Goal: Task Accomplishment & Management: Manage account settings

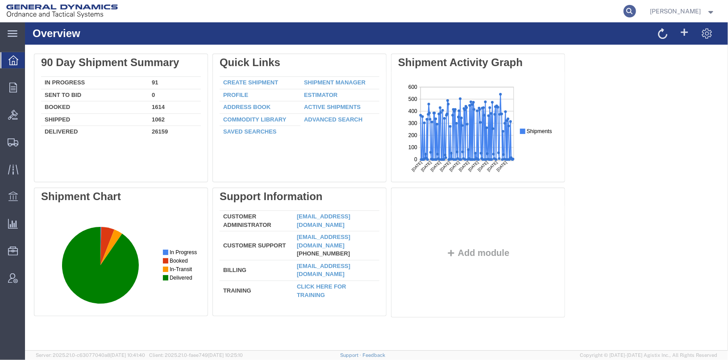
click at [636, 13] on icon at bounding box center [629, 11] width 12 height 12
type input "25424"
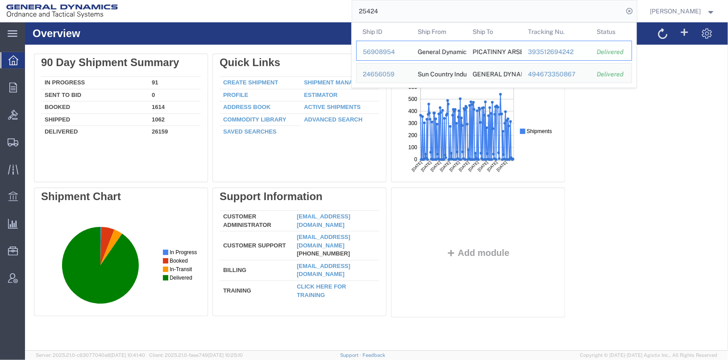
click at [394, 50] on div "56908954" at bounding box center [384, 51] width 42 height 9
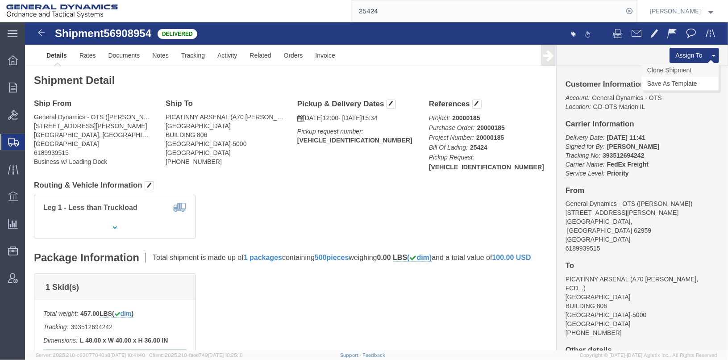
click link "Clone Shipment"
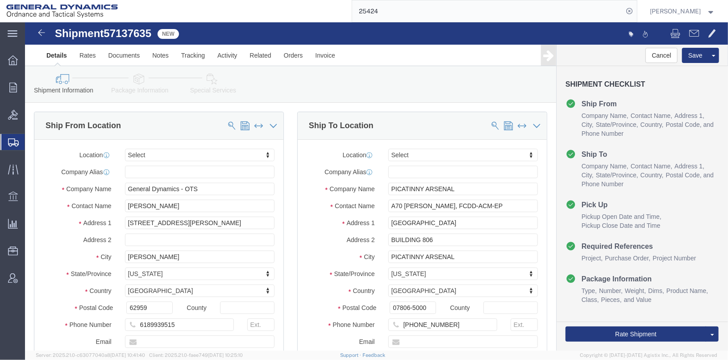
select select
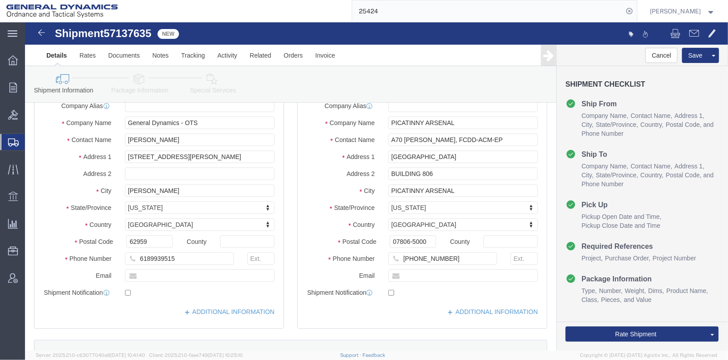
scroll to position [44, 0]
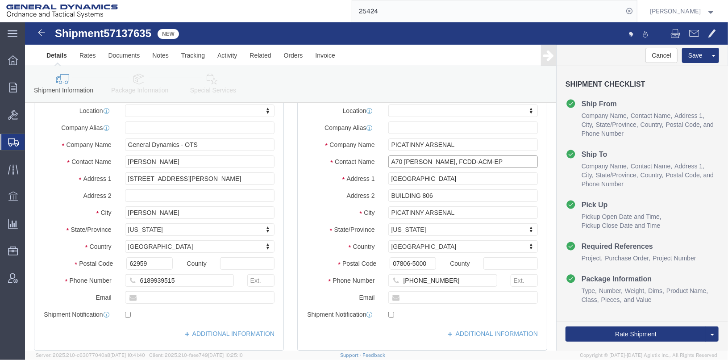
drag, startPoint x: 429, startPoint y: 140, endPoint x: 332, endPoint y: 141, distance: 97.3
click div "Contact Name A70 CLARK REAM, FCDD-ACM-EP"
drag, startPoint x: 407, startPoint y: 155, endPoint x: 360, endPoint y: 155, distance: 47.3
click input "FIDLAR ROAD"
type input "FCDD-ACM-AP"
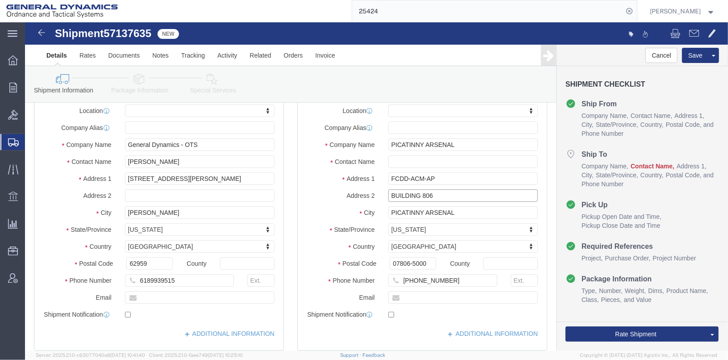
select select
click input "BUILDING 806"
type input "BUILDING 455"
click input "520-672-5556"
type input "520-684-2615"
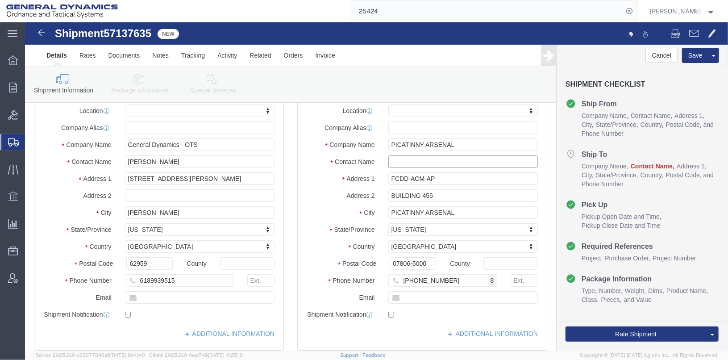
click input "text"
click input "MARGARET WILSON"
type input "MARGARET WILSON"
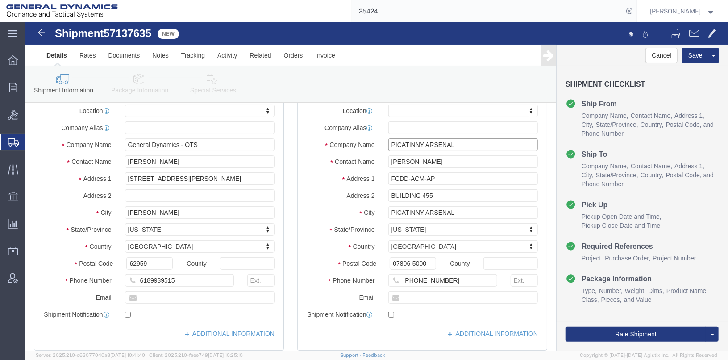
click input "PICATINNY ARSENAL"
type input "PICATINNY ARSENAL DEVCOM ARMAMENTS CENTER"
click div "Ship From Location Location My Profile Location GD-OTS Anniston (Commerce) GD-O…"
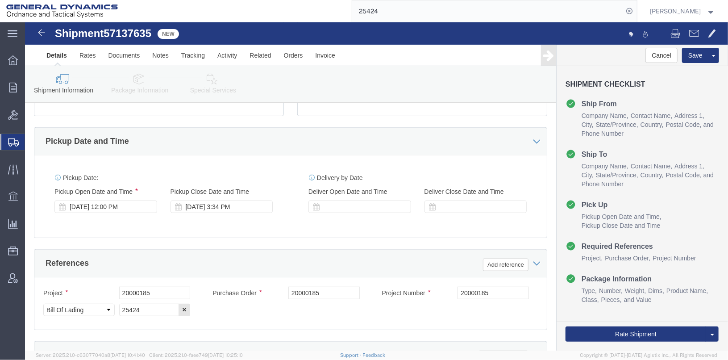
scroll to position [312, 0]
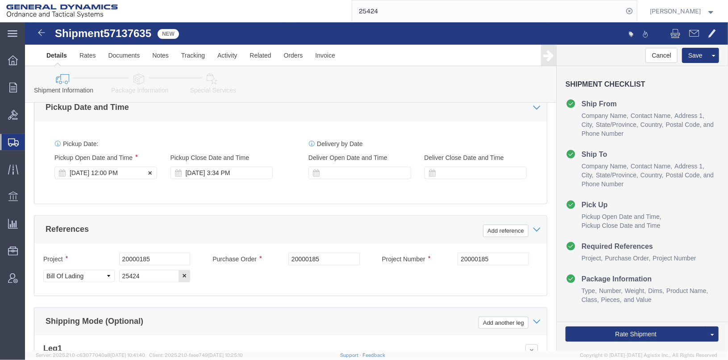
click div "Oct 15 2025 12:00 PM"
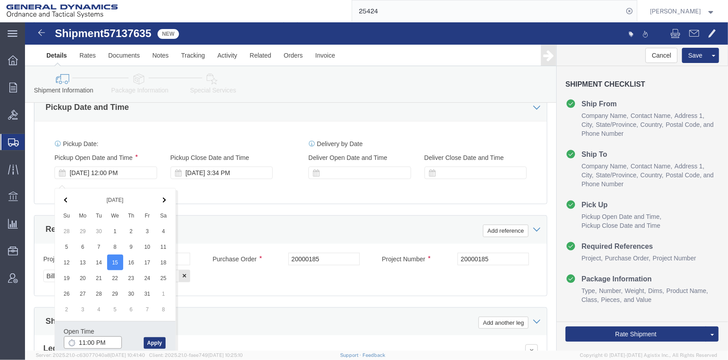
click input "11:00 PM"
type input "11:00 AM"
click button "Apply"
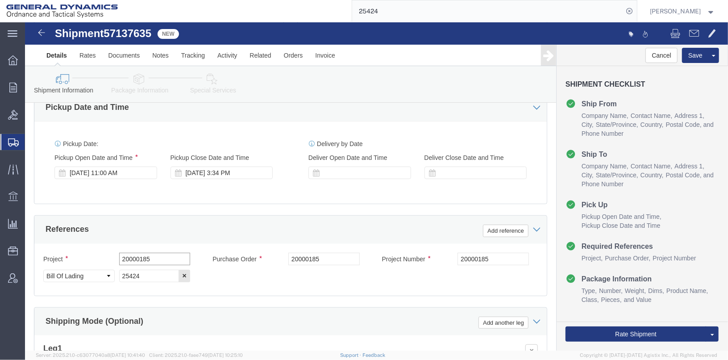
click input "20000185"
type input "30000281"
drag, startPoint x: 299, startPoint y: 241, endPoint x: 258, endPoint y: 246, distance: 41.3
click div "Purchase Order 20000185"
type input "30000281"
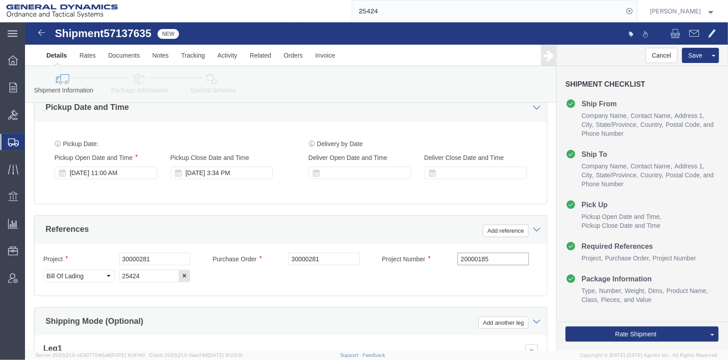
drag, startPoint x: 462, startPoint y: 240, endPoint x: 419, endPoint y: 244, distance: 43.5
click div "Project Number 20000185"
type input "30000281"
drag, startPoint x: 117, startPoint y: 264, endPoint x: 95, endPoint y: 259, distance: 23.3
click input "25424"
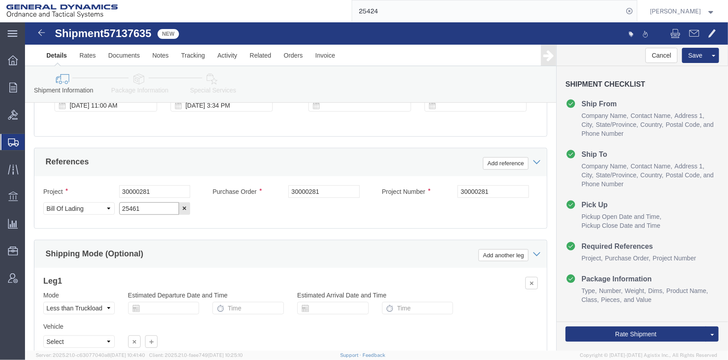
scroll to position [446, 0]
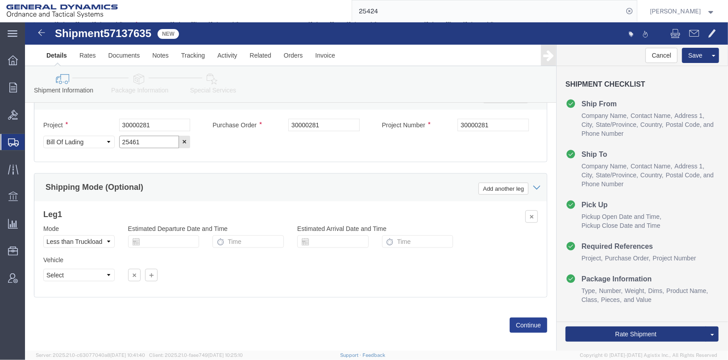
type input "25461"
click button "Continue"
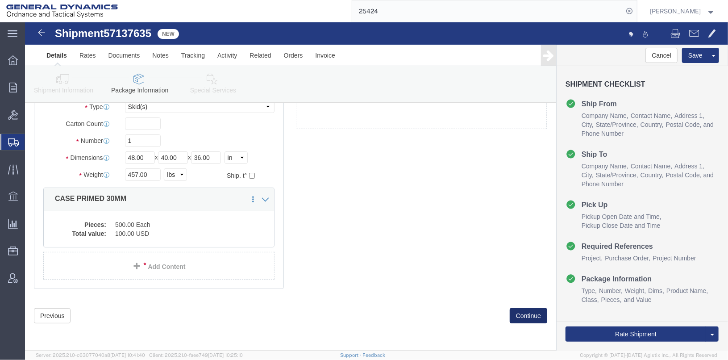
scroll to position [25, 0]
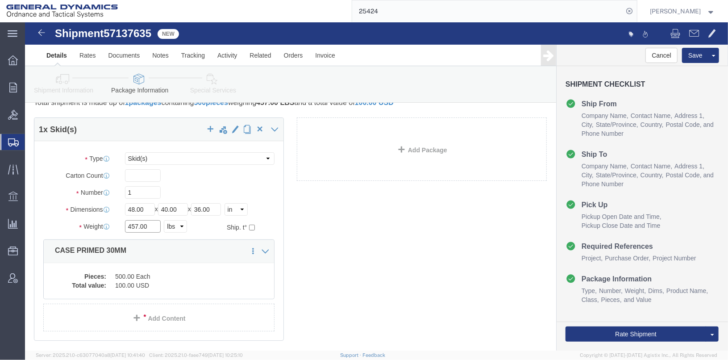
drag, startPoint x: 128, startPoint y: 200, endPoint x: 51, endPoint y: 200, distance: 77.6
click div "Weight 457.00 Select kgs lbs Ship. t°"
type input "535"
click dl "Pieces: 500.00 Each Total value: 100.00 USD"
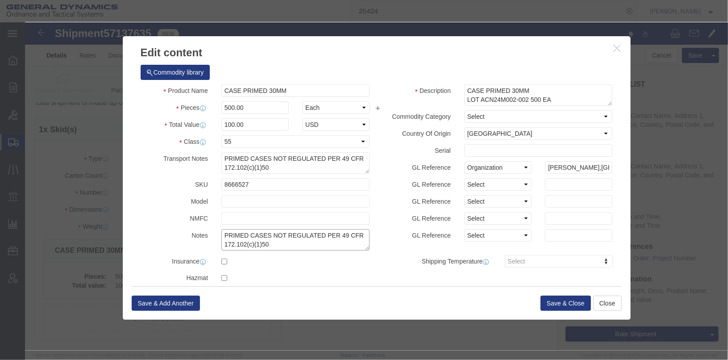
drag, startPoint x: 244, startPoint y: 220, endPoint x: 197, endPoint y: 202, distance: 50.3
click div "Product Name CASE PRIMED 30MM Pieces 500.00 Select Bag Barrels 100Board Feet Bo…"
drag, startPoint x: 206, startPoint y: 146, endPoint x: 167, endPoint y: 129, distance: 42.4
click div "Product Name CASE PRIMED 30MM Pieces 500.00 Select Bag Barrels 100Board Feet Bo…"
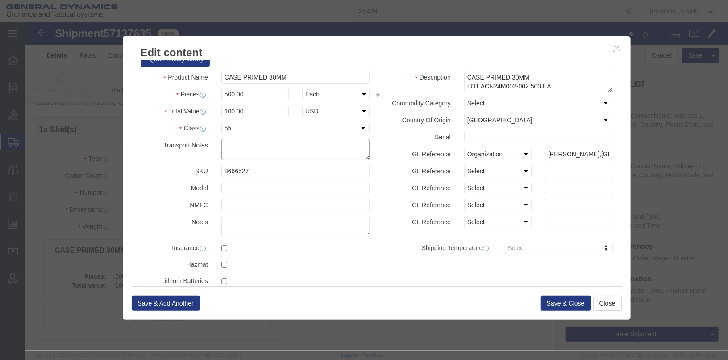
scroll to position [29, 0]
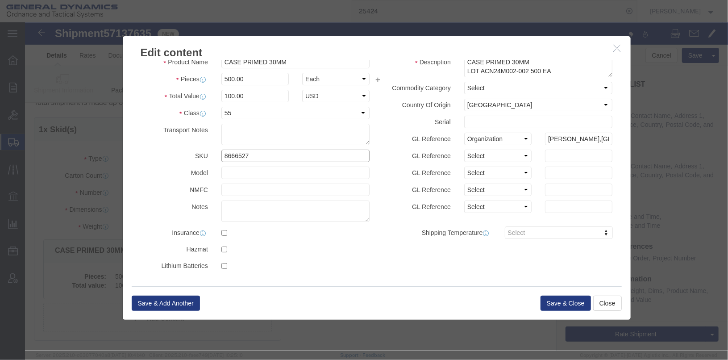
drag, startPoint x: 225, startPoint y: 133, endPoint x: 154, endPoint y: 137, distance: 71.4
click div "SKU 8666527"
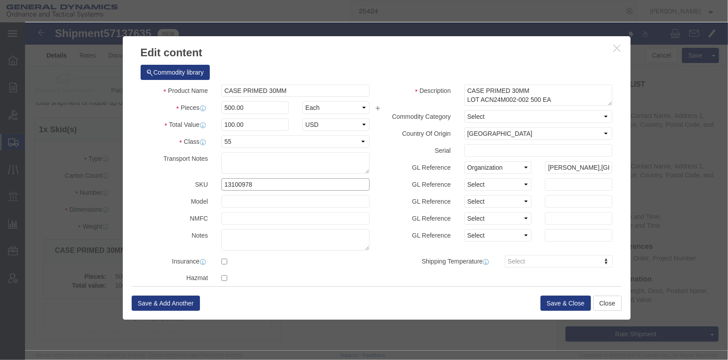
type input "13100978"
drag, startPoint x: 240, startPoint y: 82, endPoint x: 149, endPoint y: 87, distance: 91.6
click div "Pieces 500.00 Select Bag Barrels 100Board Feet Bottle Box Blister Pack Carats C…"
type input "15"
click label "Class"
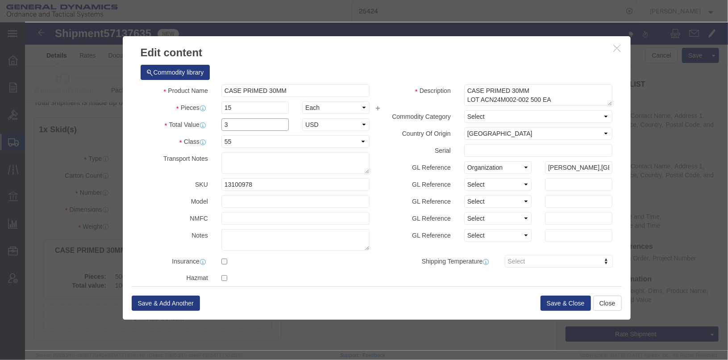
drag, startPoint x: 199, startPoint y: 101, endPoint x: 178, endPoint y: 95, distance: 21.5
click div "Total Value 3 Select ADP AED AFN ALL AMD AOA ARS ATS AUD AWG AZN BAM BBD BDT BG…"
type input "100"
click select "Select 50 55 60 65 70 85 92.5 100 125 175 250 300 400"
click div "Commodity library Product Name CASE PRIMED 30MM Pieces 15 Select Bag Barrels 10…"
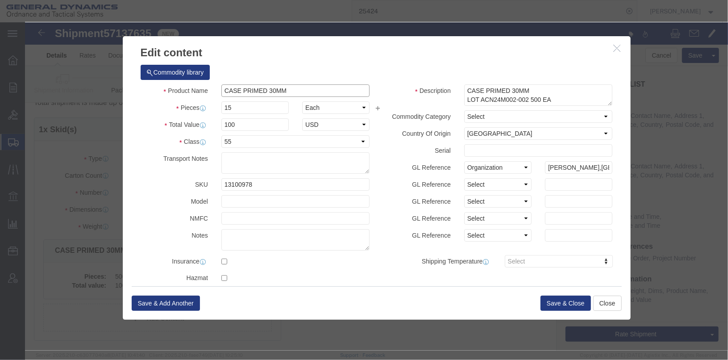
drag, startPoint x: 264, startPoint y: 63, endPoint x: 163, endPoint y: 67, distance: 100.9
click div "Product Name CASE PRIMED 30MM"
drag, startPoint x: 282, startPoint y: 70, endPoint x: 127, endPoint y: 65, distance: 155.3
click div "Product Name XM702 METAL CONTAINERS"
type input "XM702 METAL CONTAINERS"
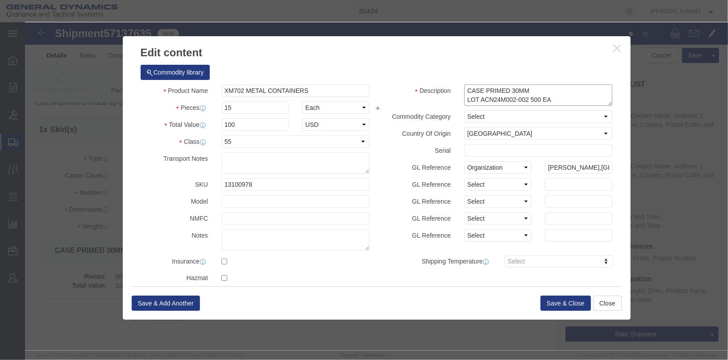
click textarea "CASE PRIMED 30MM LOT ACN24M002-002 500 EA"
type textarea "C"
paste textarea "XM702 METAL CONTAINERS"
type textarea "XM702 METAL CONTAINERS LOT CZE22G295-001"
click div "Description CASE PRIMED 30MM LOT ACN24M002-002 500 EA Commodity Category Select…"
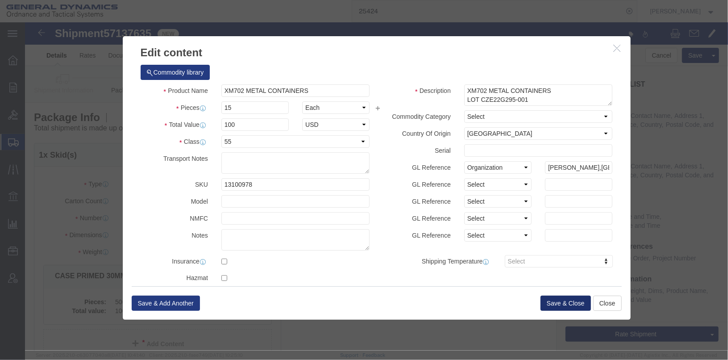
click button "Save & Close"
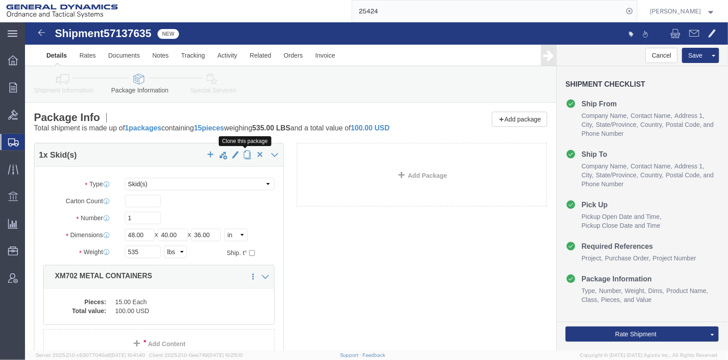
click span "button"
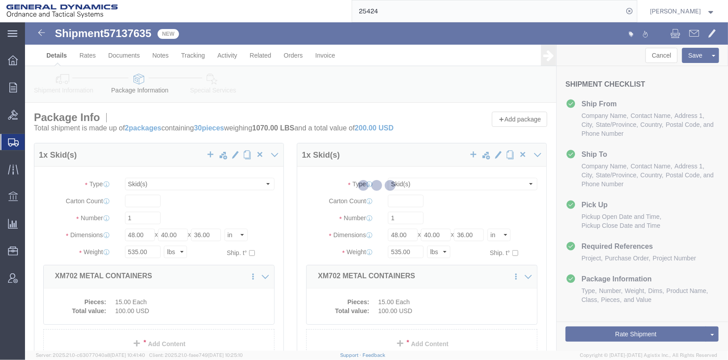
select select "SKID"
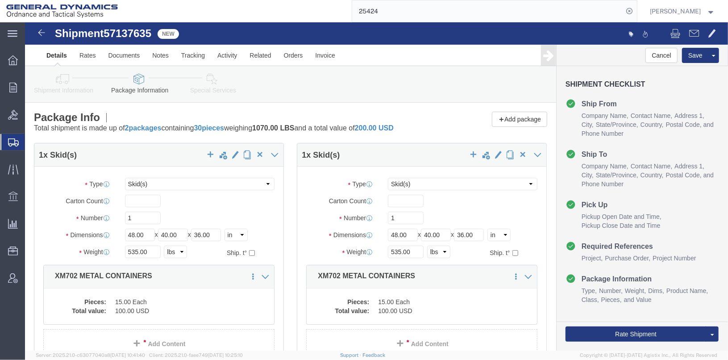
click dd "100.00 USD"
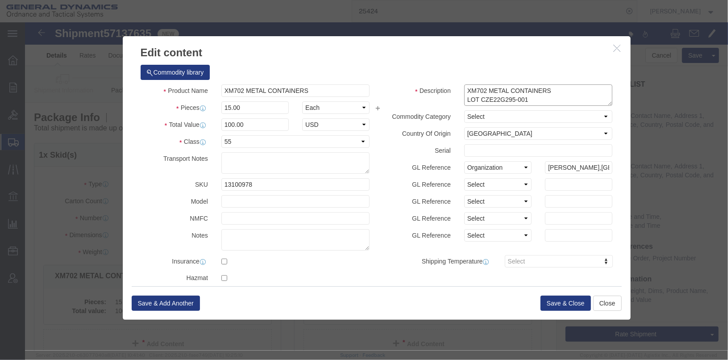
drag, startPoint x: 497, startPoint y: 77, endPoint x: 432, endPoint y: 66, distance: 66.1
click div "XM702 METAL CONTAINERS LOT CZE22G295-001"
paste textarea "20 EA 13100961 / 6551736 OR 8398451 / XM660 INNERTUBE N/A N/A INNERTUBE, XM660 …"
click textarea "XM702 METAL CONTAINERS LOT CZE22G295-001"
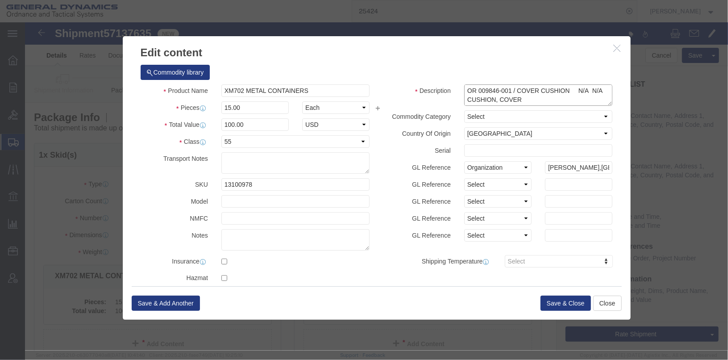
paste textarea "36 EA 13100982 / 2206523F00201 / XM660 EXTRACTION STRAP N/A N/A EXTRACTION STRA…"
click textarea "XM702 METAL CONTAINERS LOT CZE22G295-001"
paste textarea "36 EA 13100982 / 2206523F00201 / XM660 EXTRACTION STRAP N/A N/A EXTRACTION STRA…"
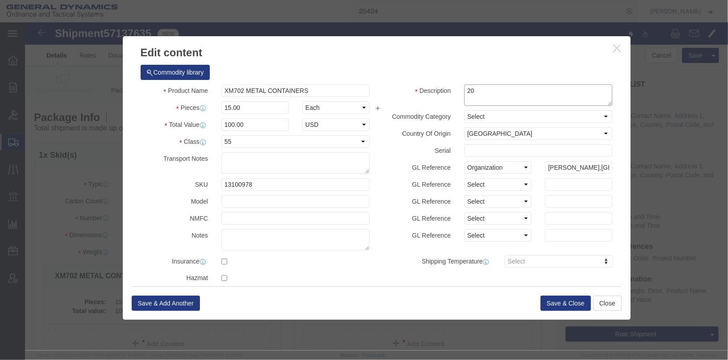
type textarea "2"
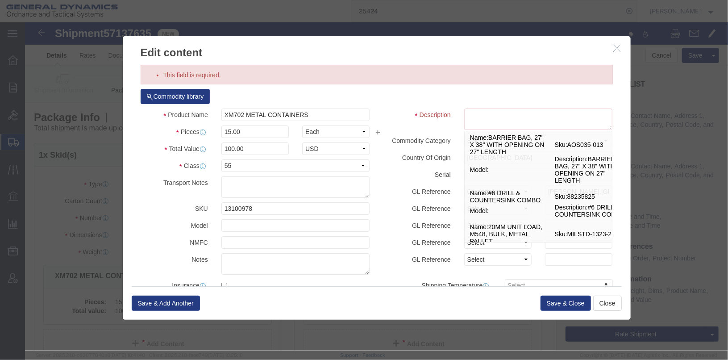
click div "Commodity library"
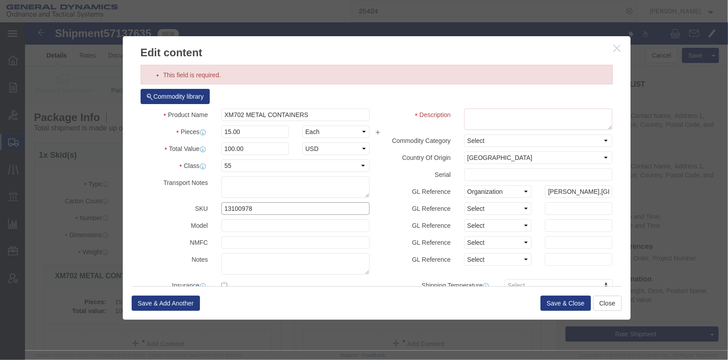
drag, startPoint x: 224, startPoint y: 183, endPoint x: 166, endPoint y: 188, distance: 58.2
click div "SKU 13100978"
drag, startPoint x: 219, startPoint y: 136, endPoint x: 190, endPoint y: 140, distance: 29.8
click div "Product Name XM702 METAL CONTAINERS Pieces 15.00 Select Bag Barrels 100Board Fe…"
drag, startPoint x: 190, startPoint y: 140, endPoint x: 228, endPoint y: 144, distance: 38.6
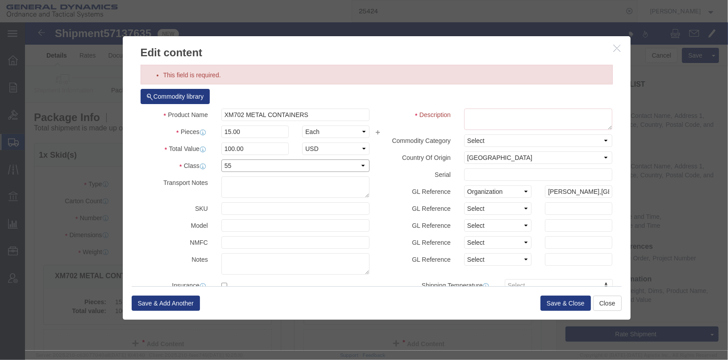
click select "Select 50 55 60 65 70 85 92.5 100 125 175 250 300 400"
select select
click select "Select 50 55 60 65 70 85 92.5 100 125 175 250 300 400"
click input "100.0"
type input "1"
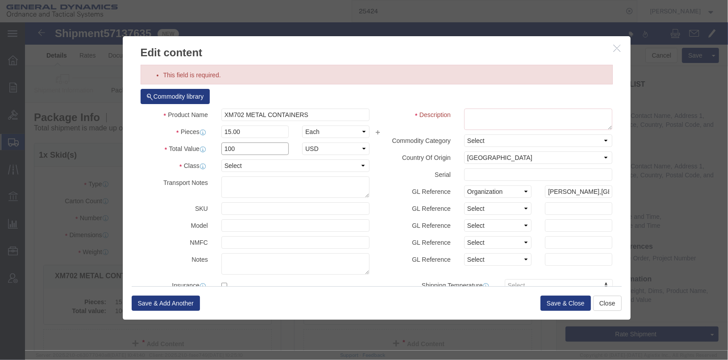
type input "100"
drag, startPoint x: 214, startPoint y: 105, endPoint x: 178, endPoint y: 116, distance: 36.7
click div "Product Name XM702 METAL CONTAINERS Pieces 15.00 Select Bag Barrels 100Board Fe…"
drag, startPoint x: 292, startPoint y: 93, endPoint x: 182, endPoint y: 93, distance: 109.3
click div "Product Name XM702 METAL CONTAINERS"
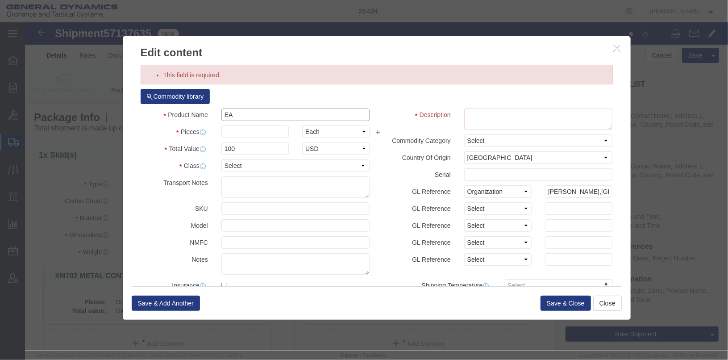
type input "E"
type input "ERCA ITEMS"
type input "341"
type input "34100"
click textarea "XM702 METAL CONTAINERS LOT CZE22G295-001"
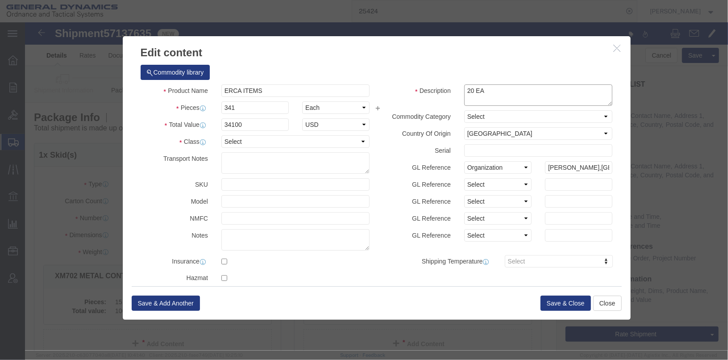
click textarea "XM702 METAL CONTAINERS LOT CZE22G295-001"
paste textarea "INNERTUBE, XM660"
click textarea "XM702 METAL CONTAINERS LOT CZE22G295-001"
paste textarea "L/N: 6551736"
click textarea "XM702 METAL CONTAINERS LOT CZE22G295-001"
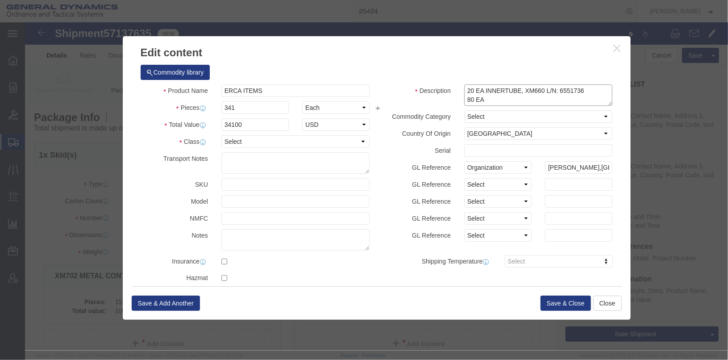
paste textarea "INNERTUBE, XM659"
click textarea "XM702 METAL CONTAINERS LOT CZE22G295-001"
paste textarea "L/N 8398453"
click textarea "XM702 METAL CONTAINERS LOT CZE22G295-001"
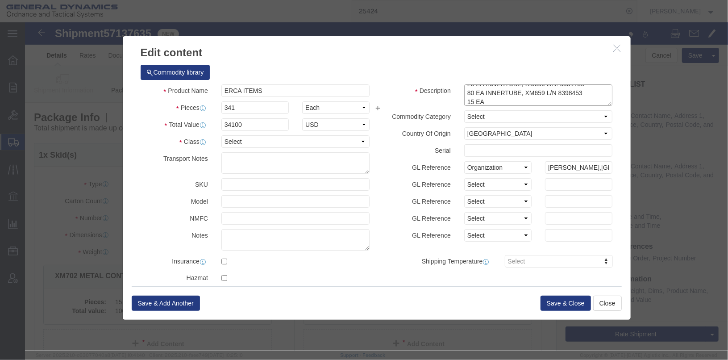
paste textarea "SPACER TUBE"
click textarea "XM702 METAL CONTAINERS LOT CZE22G295-001"
paste textarea "L/N 6551739"
click textarea "XM702 METAL CONTAINERS LOT CZE22G295-001"
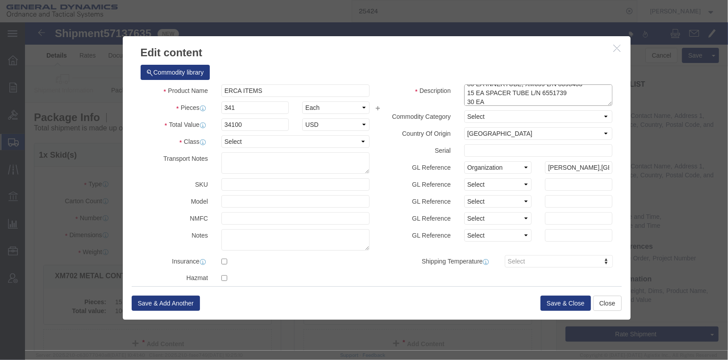
paste textarea "CUSHION, XM660"
click textarea "XM702 METAL CONTAINERS LOT CZE22G295-001"
paste textarea "L/N 009174-001"
click textarea "XM702 METAL CONTAINERS LOT CZE22G295-001"
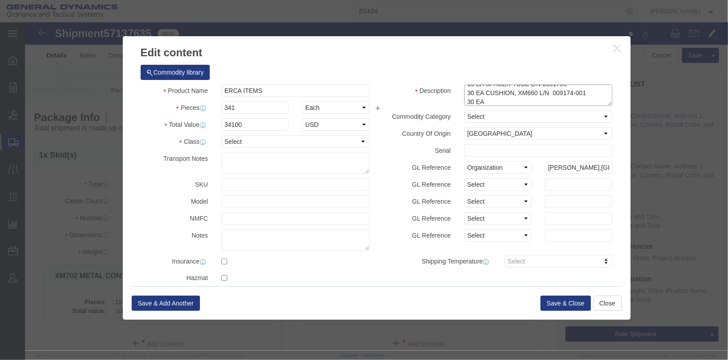
paste textarea "CUSHION, XM659"
drag, startPoint x: 509, startPoint y: 77, endPoint x: 518, endPoint y: 81, distance: 9.8
click textarea "XM702 METAL CONTAINERS LOT CZE22G295-001"
paste textarea "L/N 009846-003"
click textarea "XM702 METAL CONTAINERS LOT CZE22G295-001"
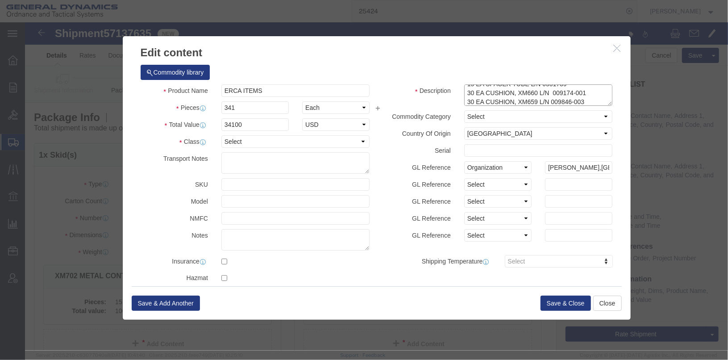
scroll to position [33, 0]
paste textarea "XM703 FIBER TUBE"
click textarea "XM702 METAL CONTAINERS LOT CZE22G295-001"
paste textarea "L/N 7098132"
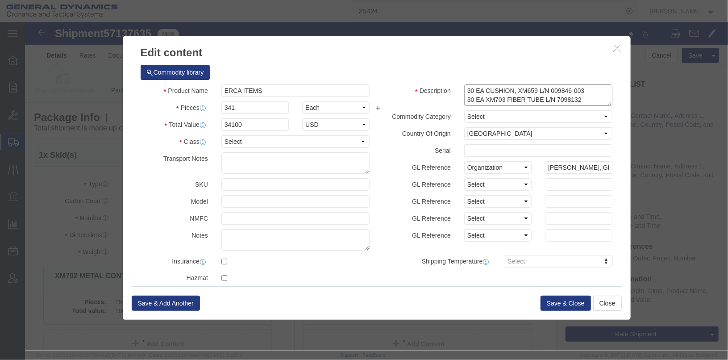
click textarea "XM702 METAL CONTAINERS LOT CZE22G295-001"
paste textarea "METAL COVER"
click textarea "XM702 METAL CONTAINERS LOT CZE22G295-001"
paste textarea "L/N N/A"
click textarea "XM702 METAL CONTAINERS LOT CZE22G295-001"
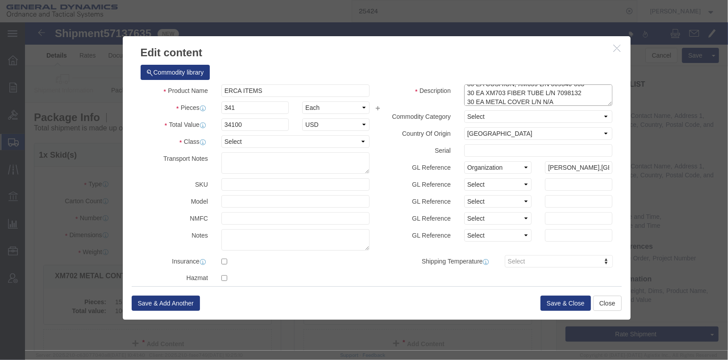
click textarea "XM702 METAL CONTAINERS LOT CZE22G295-001"
paste textarea "BOTTOM CUSHION, XM660"
click textarea "XM702 METAL CONTAINERS LOT CZE22G295-001"
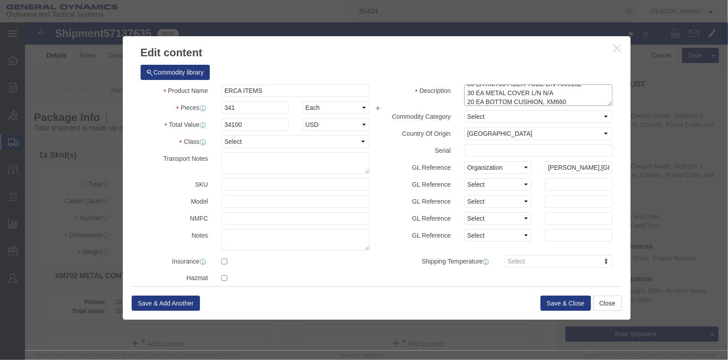
paste textarea "L/N 009174-005"
click textarea "XM702 METAL CONTAINERS LOT CZE22G295-001"
paste textarea "CUSHION, COVER"
click textarea "XM702 METAL CONTAINERS LOT CZE22G295-001"
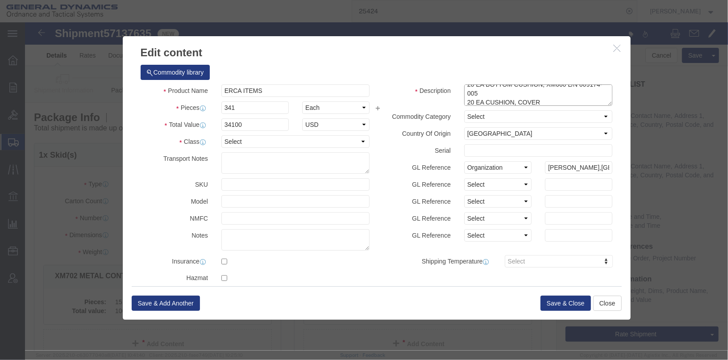
paste textarea "L/N 009174-007"
click textarea "XM702 METAL CONTAINERS LOT CZE22G295-001"
paste textarea "XM660 EXTRACTION STRAP"
click textarea "XM702 METAL CONTAINERS LOT CZE22G295-001"
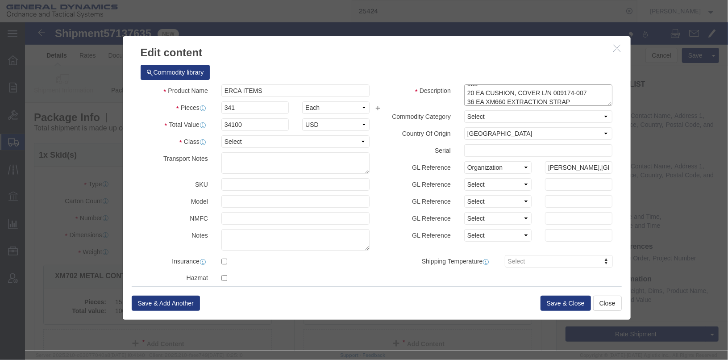
paste textarea "L/N 2206523F00201"
click textarea "XM702 METAL CONTAINERS LOT CZE22G295-001"
paste textarea "COVER CUSHION"
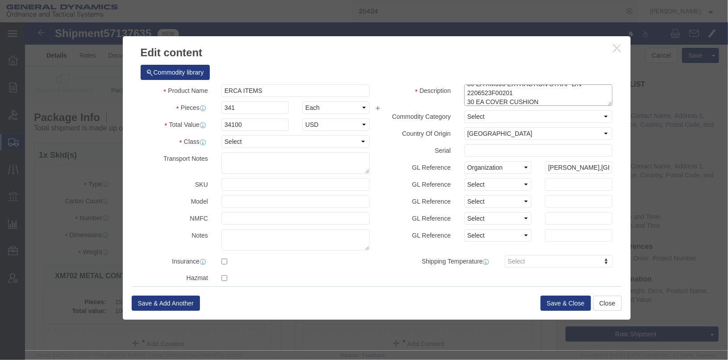
click textarea "XM702 METAL CONTAINERS LOT CZE22G295-001"
paste textarea "L/N 008709-001"
type textarea "20 EA INNERTUBE, XM660 L/N: 6551736 80 EA INNERTUBE, XM659 L/N 8398453 15 EA SP…"
click button "Save & Close"
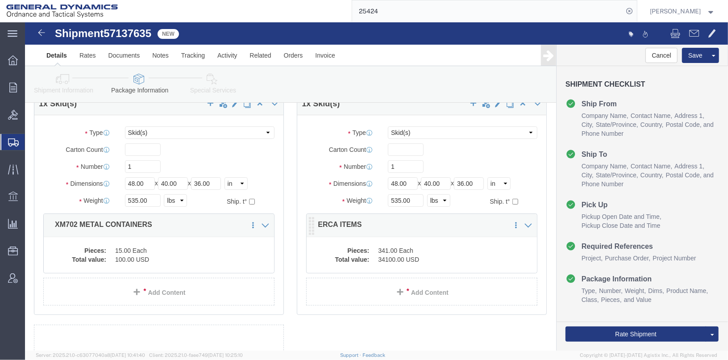
scroll to position [0, 0]
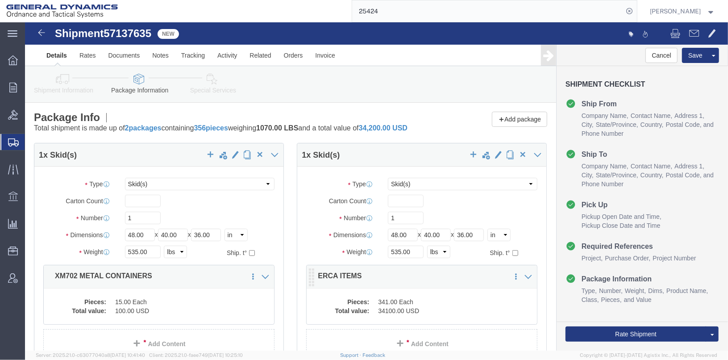
click dd "341.00 Each"
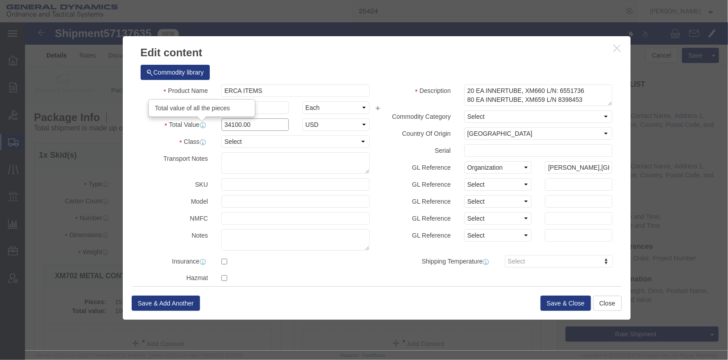
drag, startPoint x: 215, startPoint y: 104, endPoint x: 176, endPoint y: 99, distance: 39.5
click div "Total Value Total value of all the pieces 34100.00 Select ADP AED AFN ALL AMD A…"
drag, startPoint x: 235, startPoint y: 99, endPoint x: 173, endPoint y: 102, distance: 62.1
click div "Total Value Total value of all the pieces 34100.00 Select ADP AED AFN ALL AMD A…"
type input "1000"
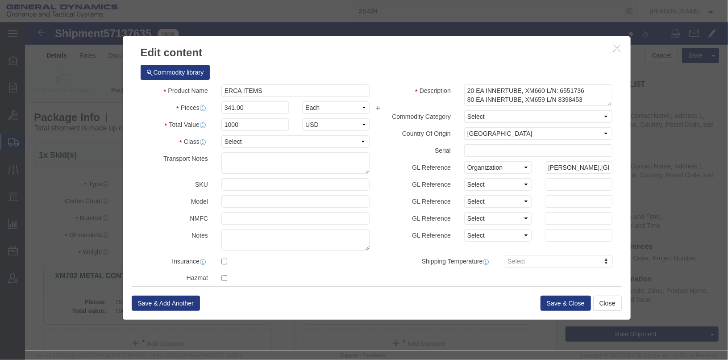
click label "Class"
click button "Save & Close"
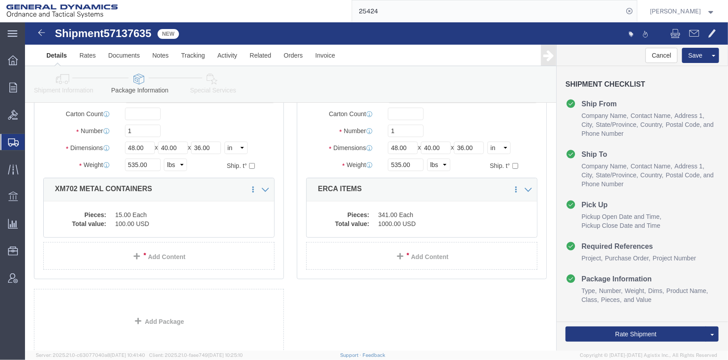
scroll to position [155, 0]
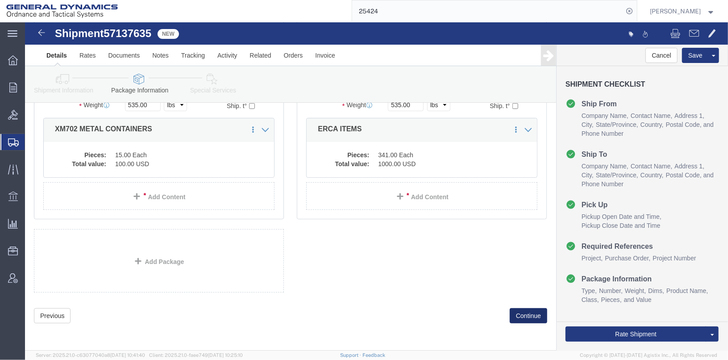
click button "Continue"
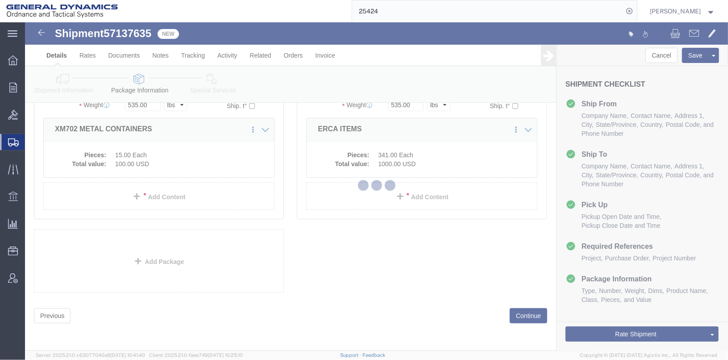
select select
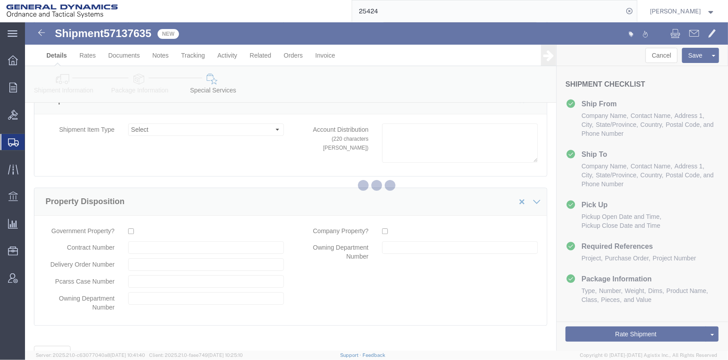
select select "DEPARTMENT"
select select "1763975"
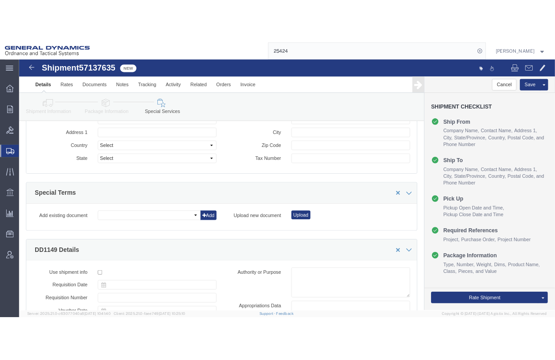
scroll to position [878, 0]
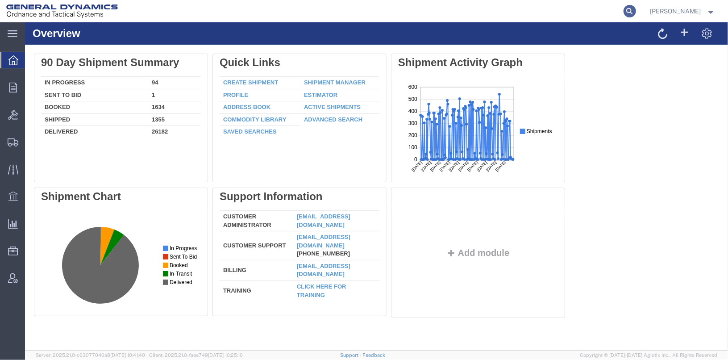
click at [636, 11] on icon at bounding box center [629, 11] width 12 height 12
type input "57137635"
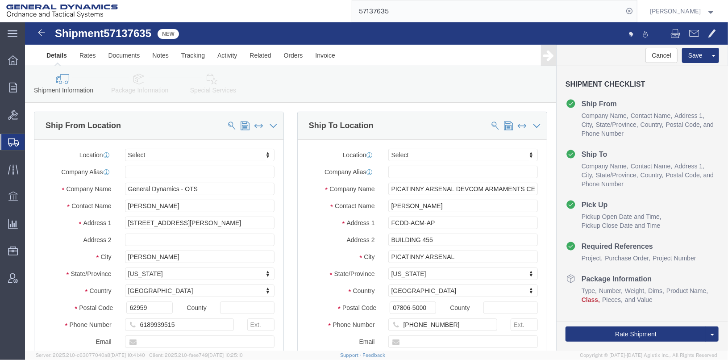
select select
click icon
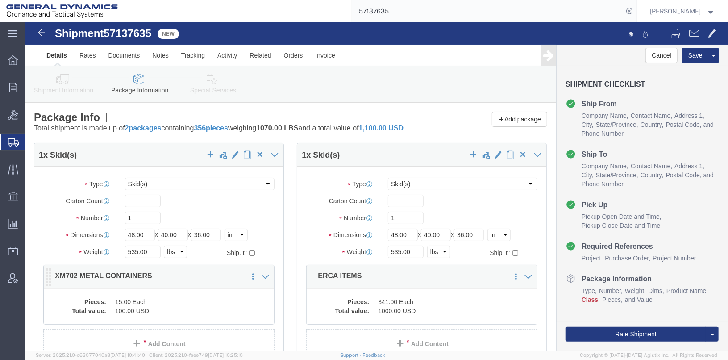
click dd "15.00 Each"
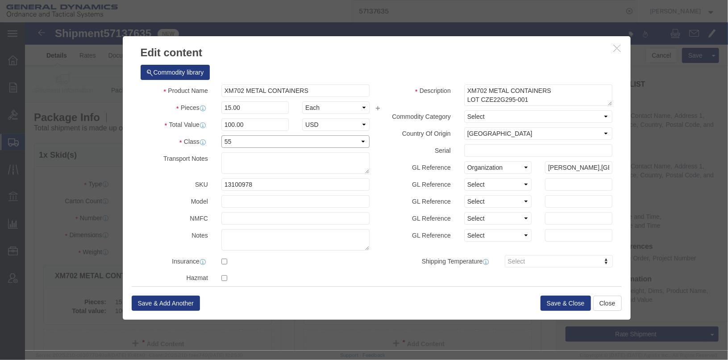
click select "Select 50 55 60 65 70 85 92.5 100 125 175 250 300 400"
select select "70"
click select "Select 50 55 60 65 70 85 92.5 100 125 175 250 300 400"
click button "Save & Close"
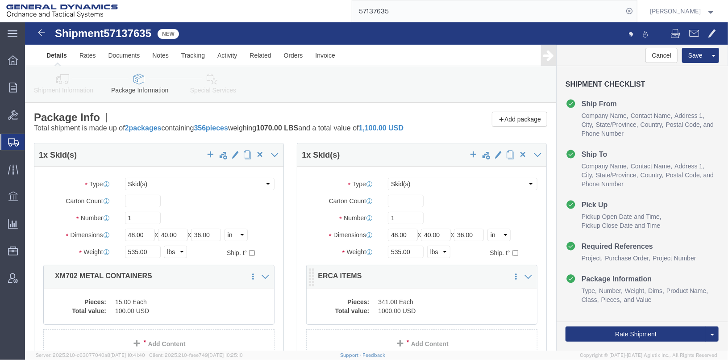
click dd "341.00 Each"
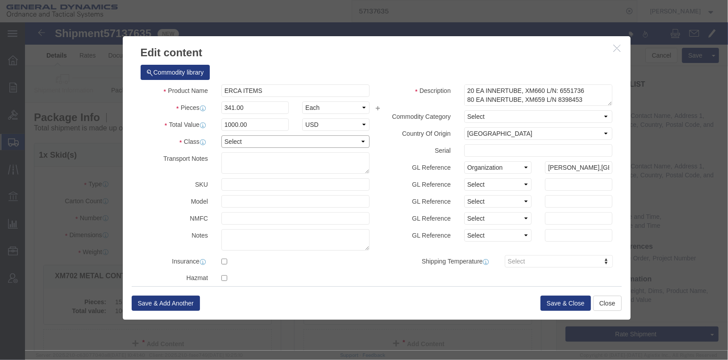
click select "Select 50 55 60 65 70 85 92.5 100 125 175 250 300 400"
select select "125"
click select "Select 50 55 60 65 70 85 92.5 100 125 175 250 300 400"
click button "Save & Close"
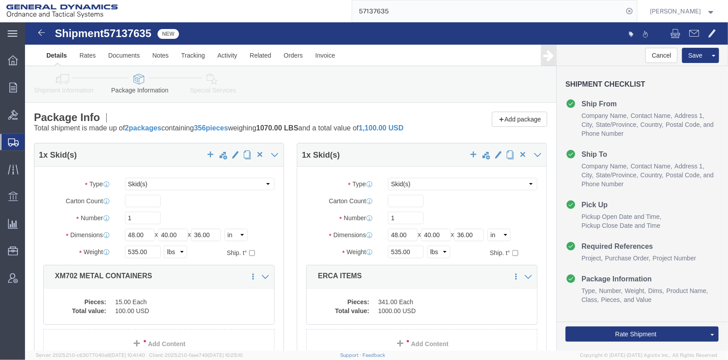
click link "Shipment Information"
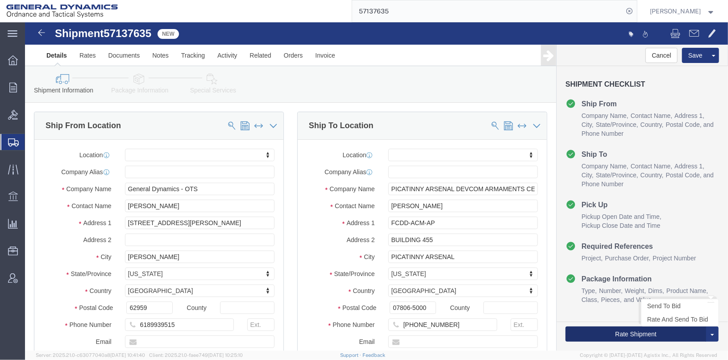
click button "Rate Shipment"
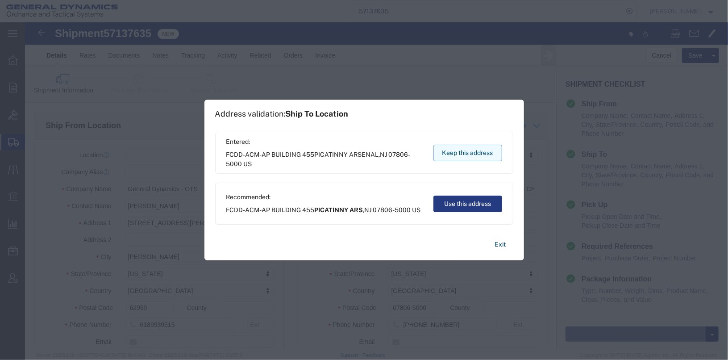
click at [476, 152] on button "Keep this address" at bounding box center [467, 153] width 69 height 17
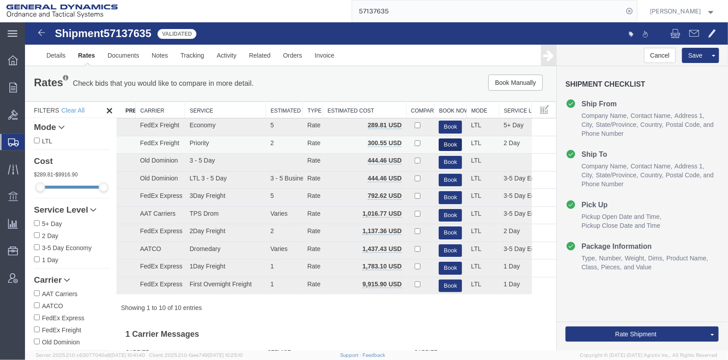
click at [442, 141] on button "Book" at bounding box center [449, 144] width 23 height 13
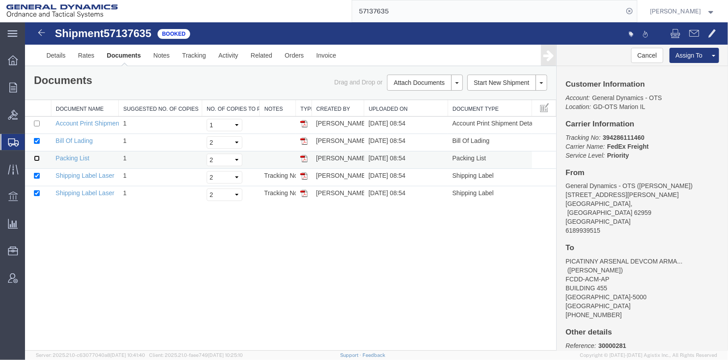
click at [37, 157] on input "checkbox" at bounding box center [36, 158] width 6 height 6
checkbox input "true"
click at [33, 190] on input "checkbox" at bounding box center [36, 193] width 6 height 6
click at [36, 191] on input "checkbox" at bounding box center [36, 193] width 6 height 6
checkbox input "true"
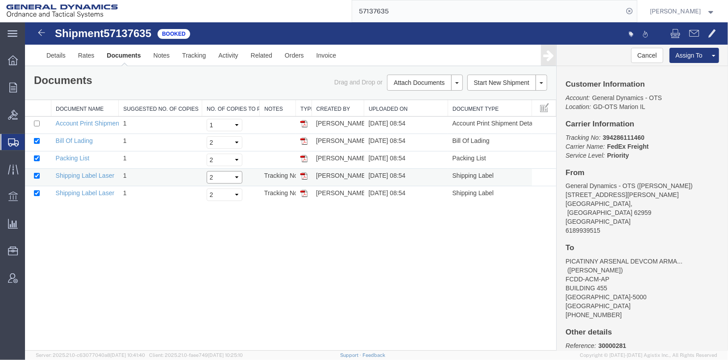
click at [235, 174] on select "Select 1 2 3 4 5" at bounding box center [224, 176] width 36 height 12
click at [302, 228] on div "Shipment 57137635 5 of 5 Booked Details Rates Documents Notes Tracking Activity…" at bounding box center [376, 186] width 703 height 328
click at [226, 158] on select "Select 1 2 3 4 5" at bounding box center [224, 159] width 36 height 12
select select "3"
click at [206, 153] on select "Select 1 2 3 4 5" at bounding box center [224, 159] width 36 height 12
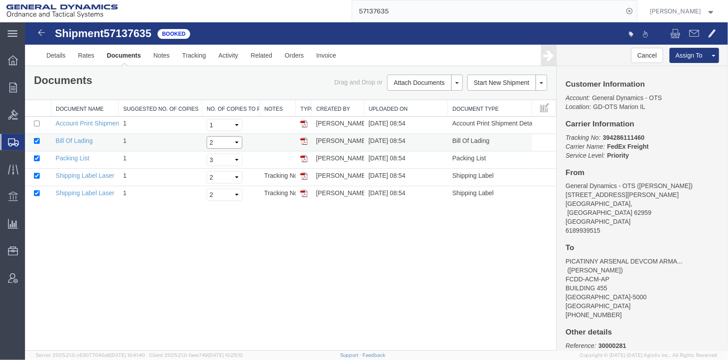
drag, startPoint x: 226, startPoint y: 142, endPoint x: 228, endPoint y: 146, distance: 5.0
click at [226, 142] on select "Select 1 2 3 4 5" at bounding box center [224, 142] width 36 height 12
select select "3"
click at [206, 136] on select "Select 1 2 3 4 5" at bounding box center [224, 142] width 36 height 12
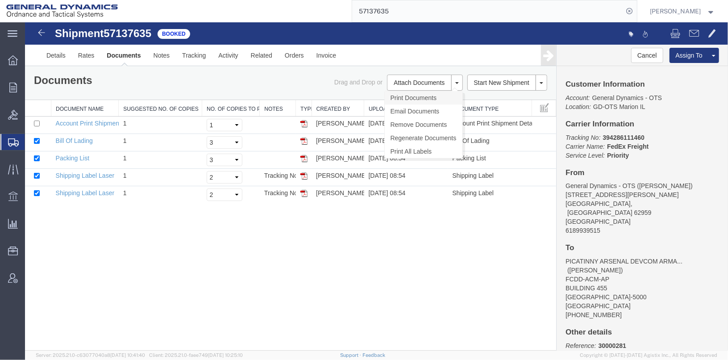
click at [402, 95] on link "Print Documents" at bounding box center [423, 97] width 78 height 13
click at [55, 55] on link "Details" at bounding box center [56, 54] width 32 height 21
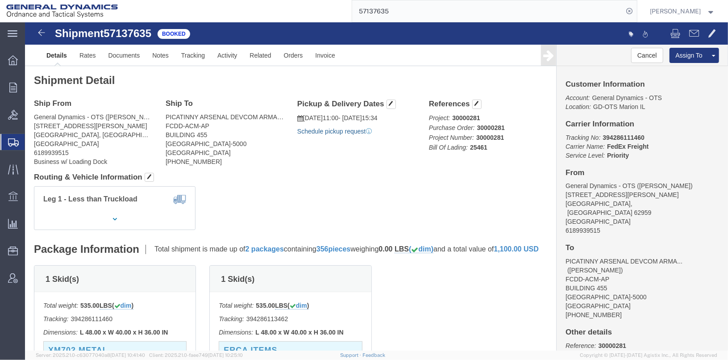
drag, startPoint x: 322, startPoint y: 132, endPoint x: 296, endPoint y: 110, distance: 34.2
click link "Schedule pickup request"
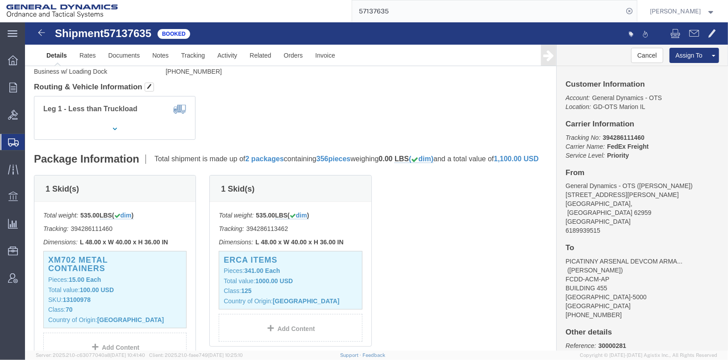
scroll to position [89, 0]
click span "button"
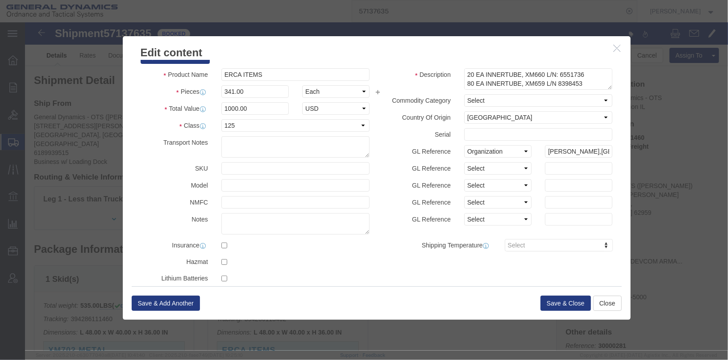
scroll to position [29, 0]
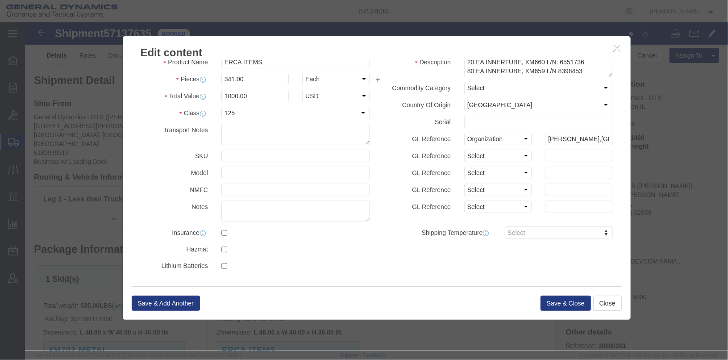
click icon "button"
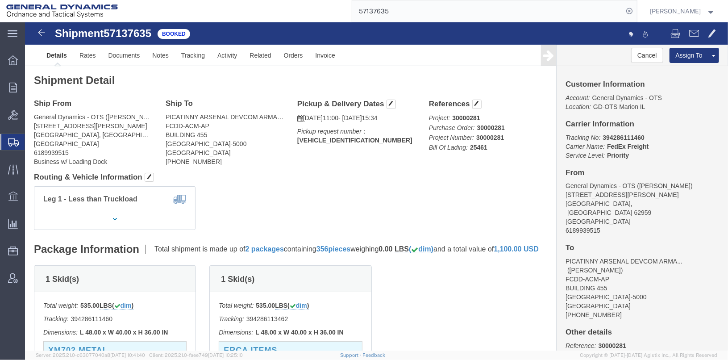
click div "Total weight: 535.00 LBS ( dim ) Tracking: 394286113462 Dimensions: L 48.00 x W…"
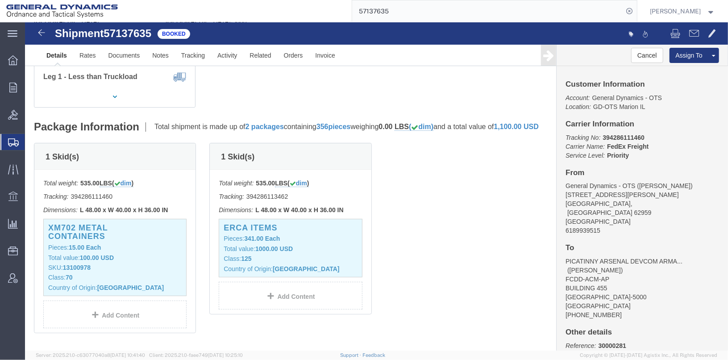
scroll to position [134, 0]
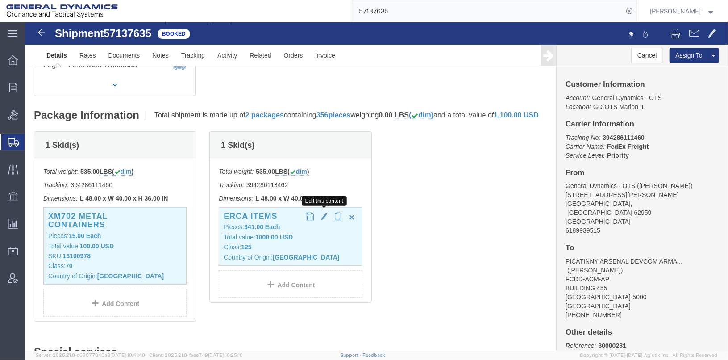
click span "button"
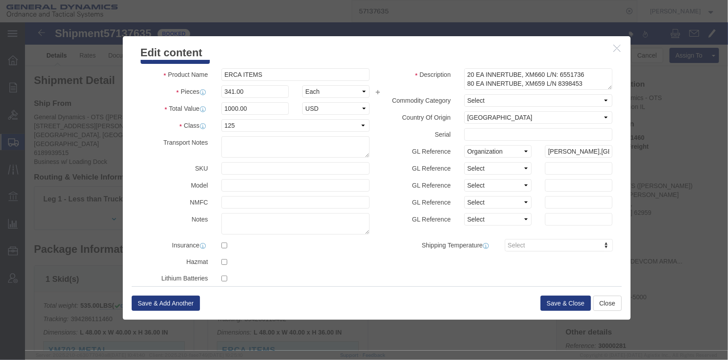
scroll to position [29, 0]
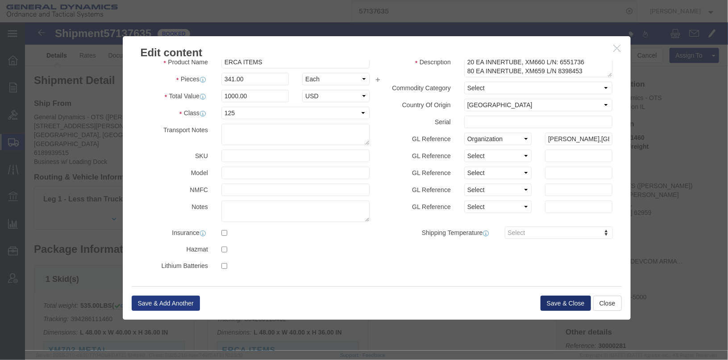
click button "Save & Close"
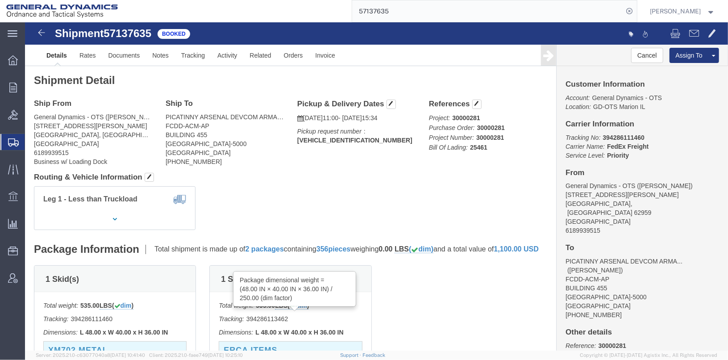
click span "dim"
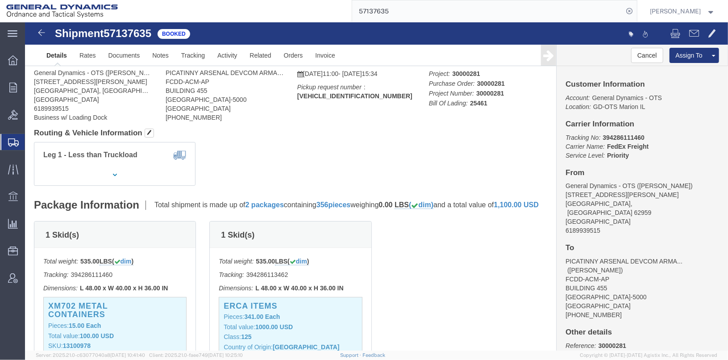
scroll to position [89, 0]
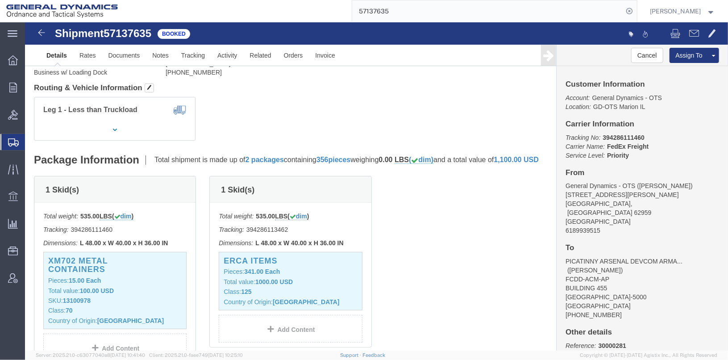
click div "Total weight: 535.00 LBS ( dim ) Tracking: 394286113462 Dimensions: L 48.00 x W…"
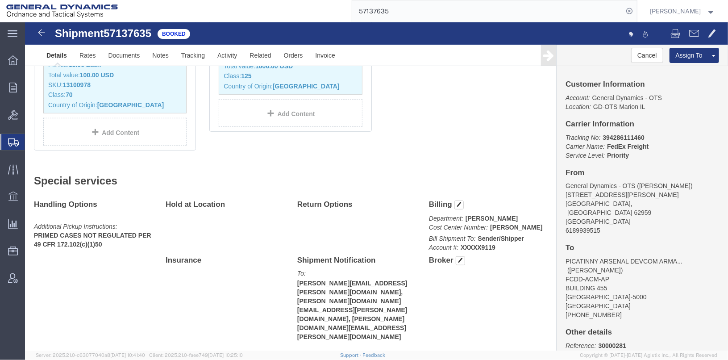
scroll to position [82, 0]
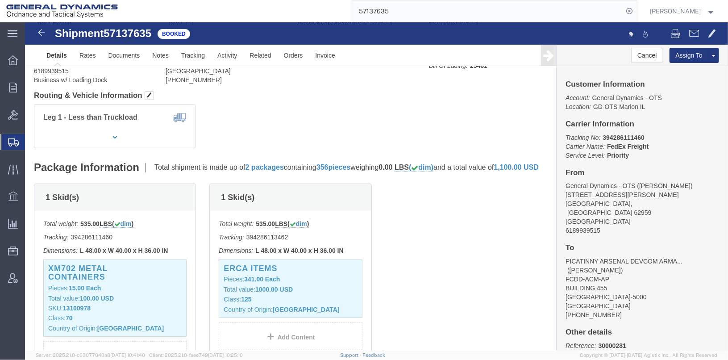
click div "1 Skid(s)"
click div "Total weight: 535.00 LBS ( dim ) Tracking: 394286113462 Dimensions: L 48.00 x W…"
click h3 "ERCA ITEMS"
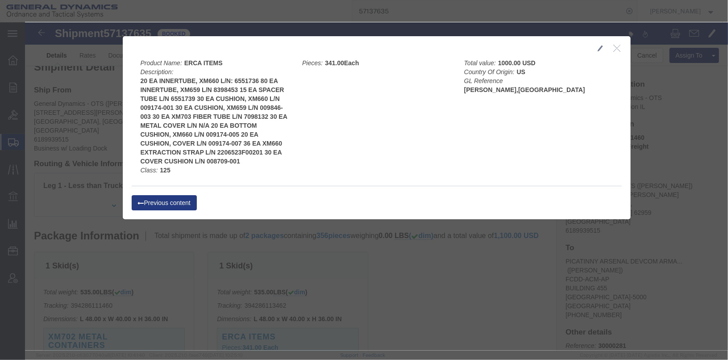
scroll to position [0, 0]
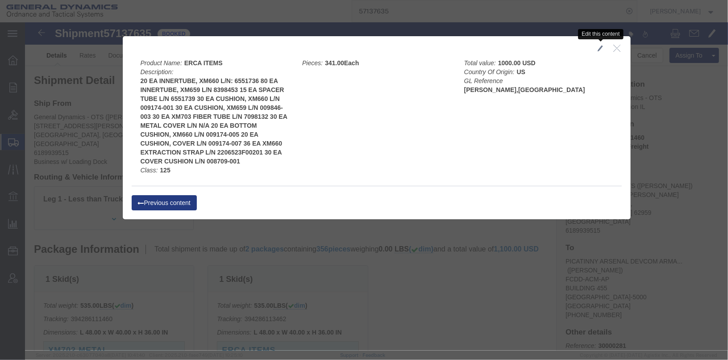
click span "button"
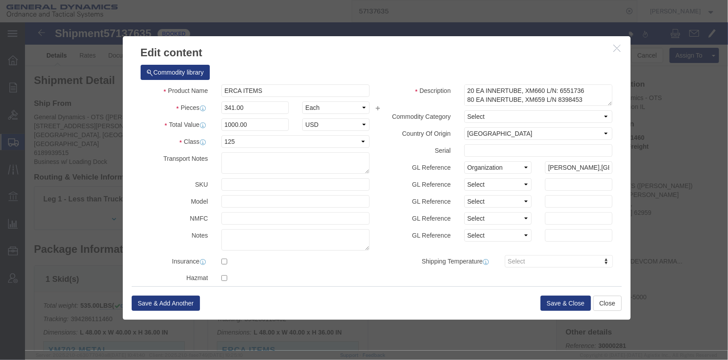
click icon "button"
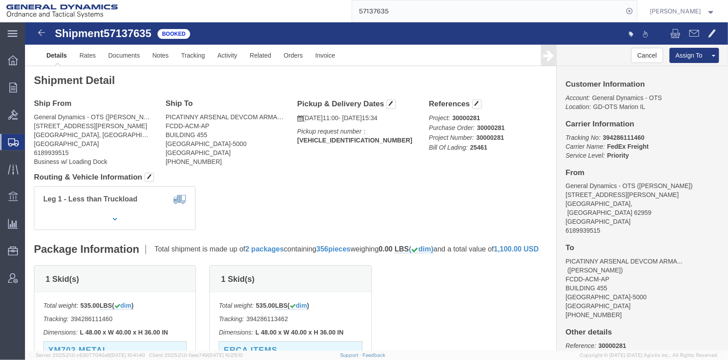
click b "20251015CPG161293"
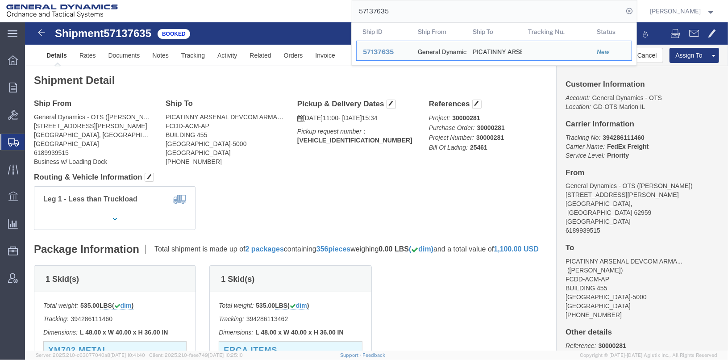
drag, startPoint x: 406, startPoint y: 10, endPoint x: 356, endPoint y: 15, distance: 50.2
click at [356, 15] on div "57137635 Ship ID Ship From Ship To Tracking Nu. Status Ship ID 57137635 Ship Fr…" at bounding box center [380, 11] width 513 height 22
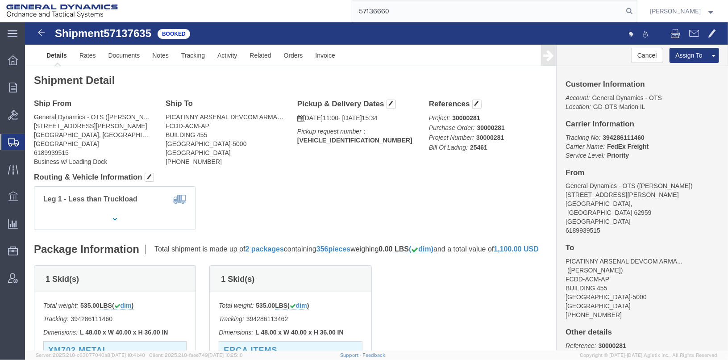
type input "57136660"
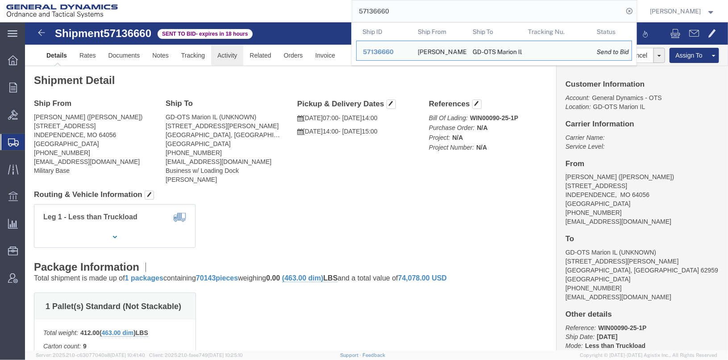
click link "Activity"
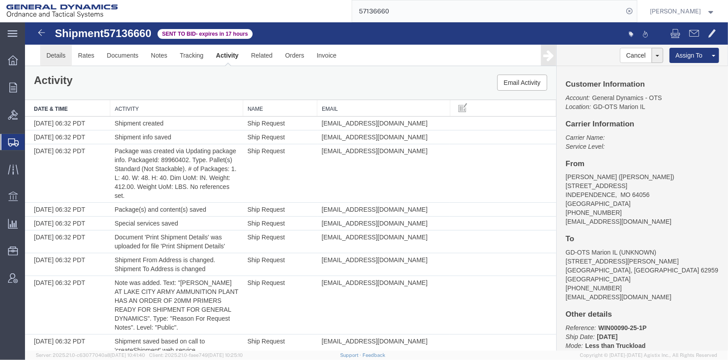
click at [61, 57] on link "Details" at bounding box center [56, 54] width 32 height 21
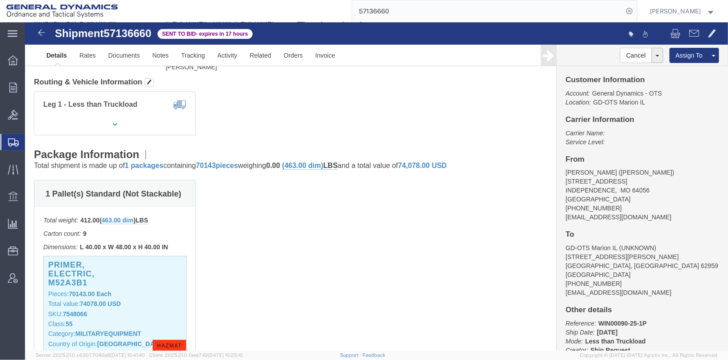
scroll to position [246, 0]
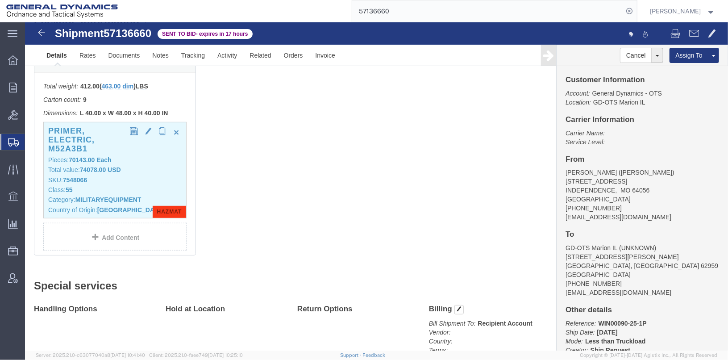
click b "74078.00 USD"
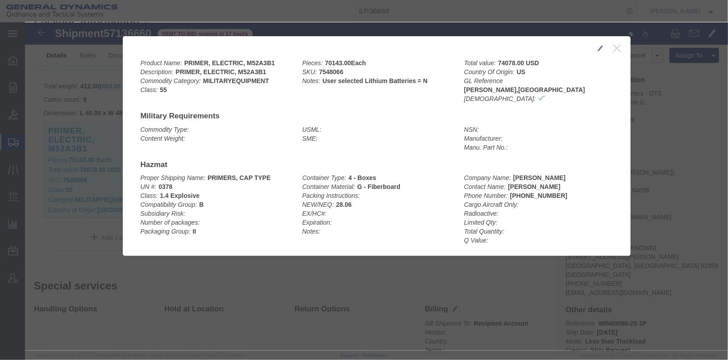
click div
click icon "button"
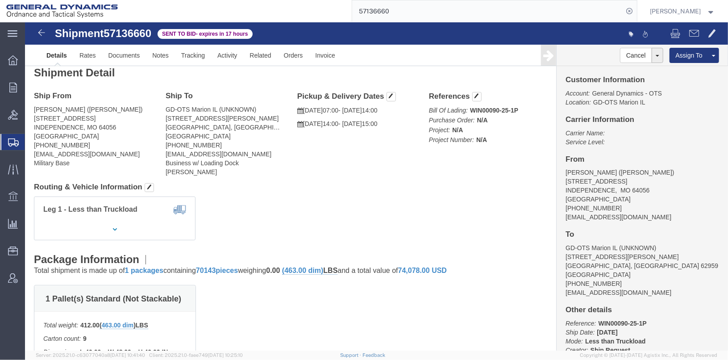
scroll to position [0, 0]
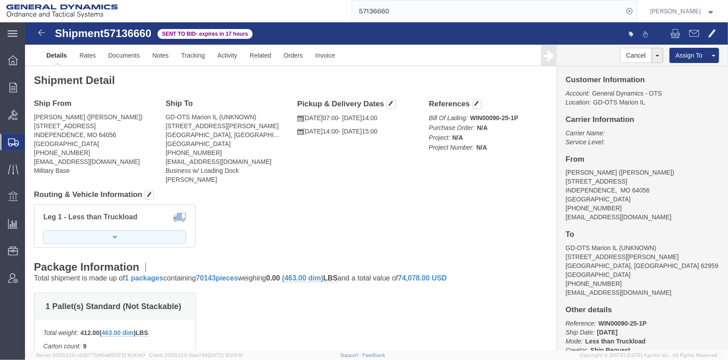
click button "button"
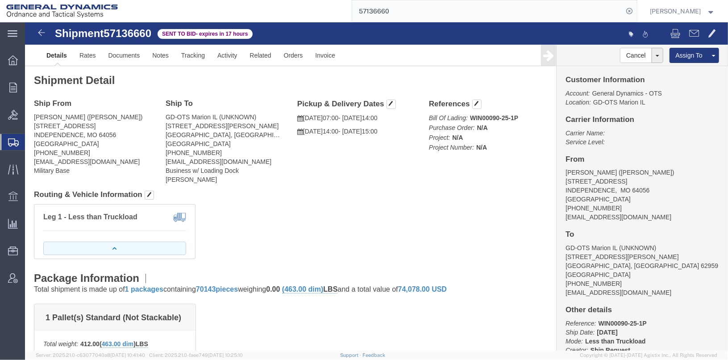
click button "button"
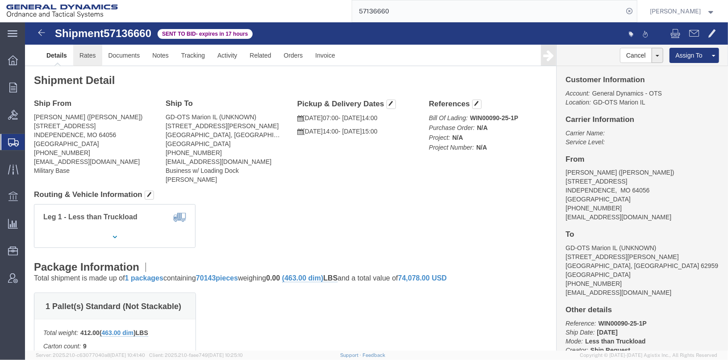
click link "Rates"
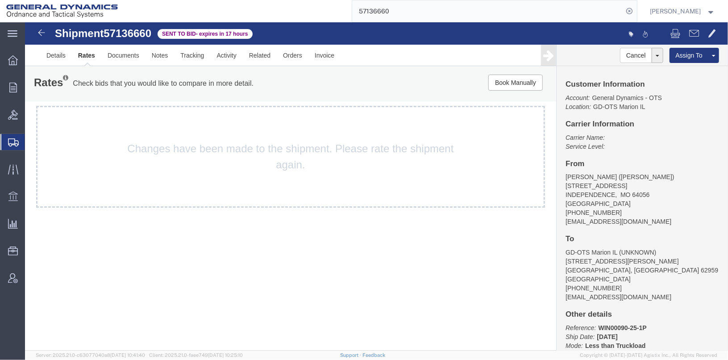
click at [255, 151] on div "Changes have been made to the shipment. Please rate the shipment again." at bounding box center [290, 156] width 509 height 102
click at [85, 58] on link "Rates" at bounding box center [85, 54] width 29 height 21
click at [55, 52] on link "Details" at bounding box center [56, 54] width 32 height 21
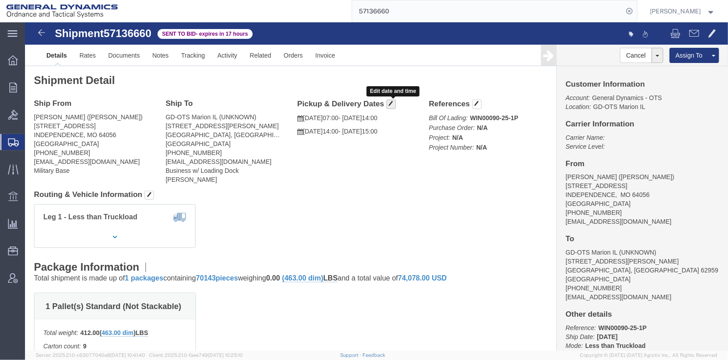
click span "button"
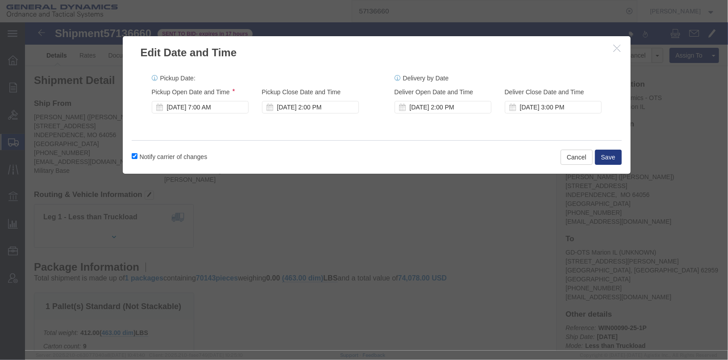
click button "button"
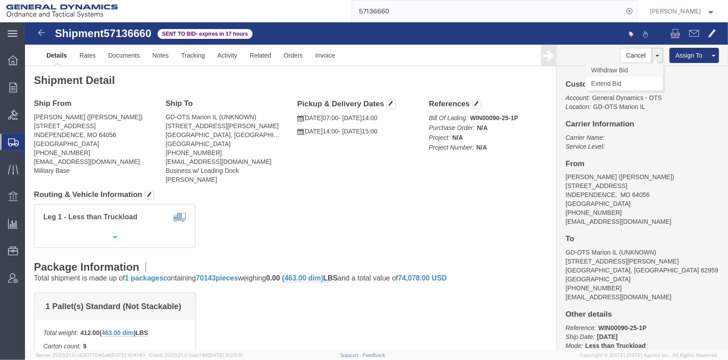
click link "Withdraw Bid"
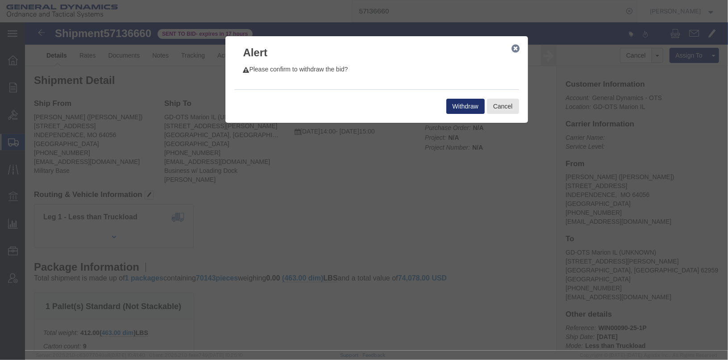
click button "Withdraw"
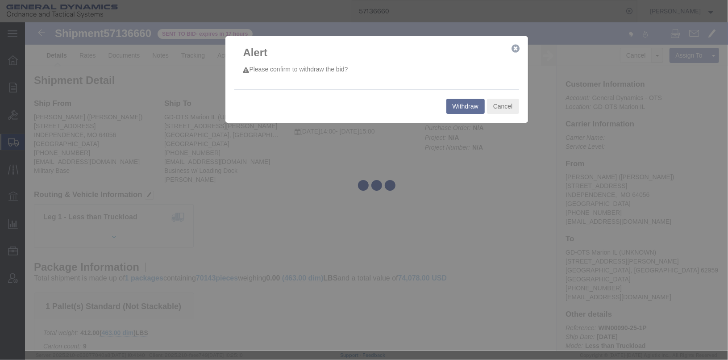
select select "313"
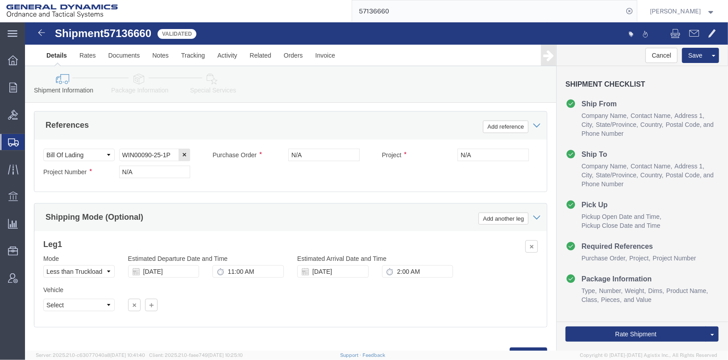
scroll to position [460, 0]
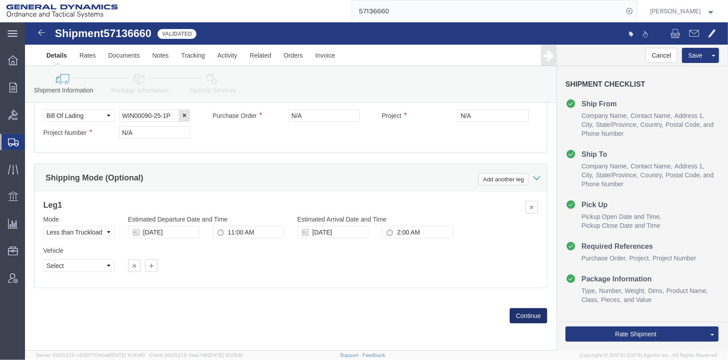
click button "Continue"
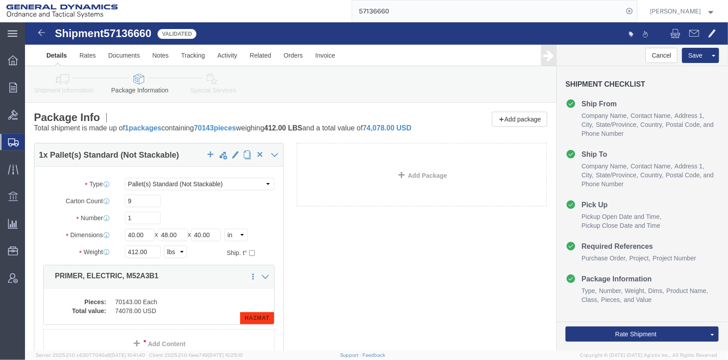
click link "Shipment Information"
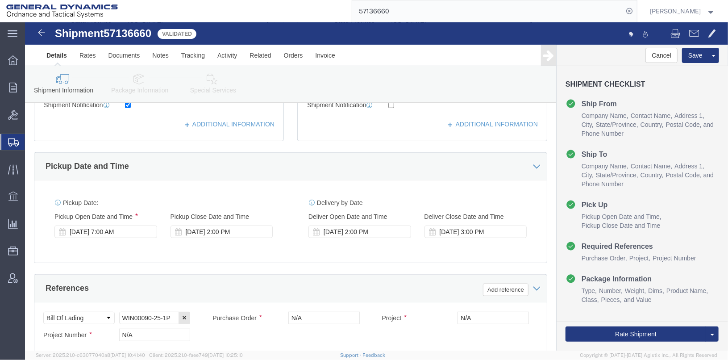
scroll to position [312, 0]
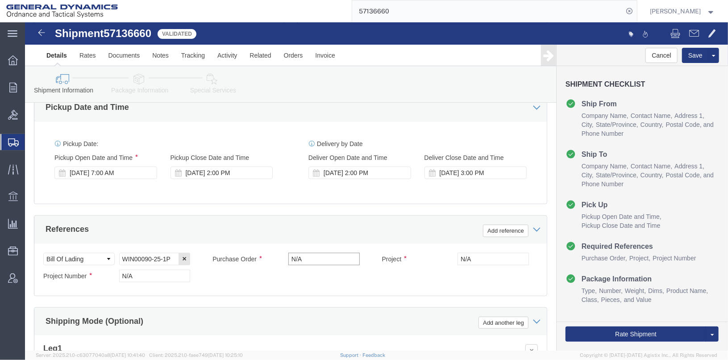
click input "N/A"
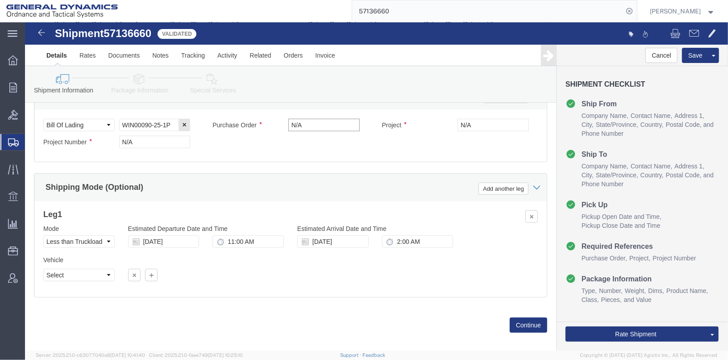
scroll to position [460, 0]
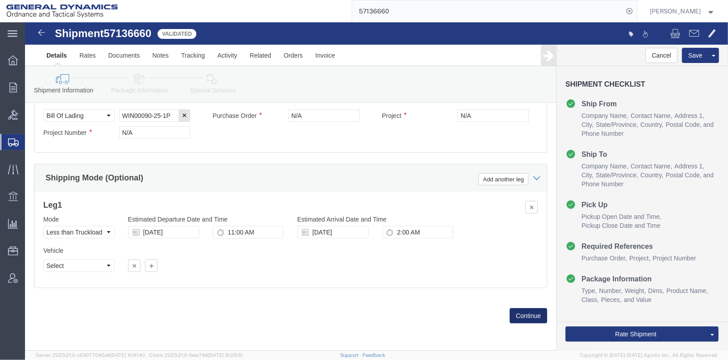
click button "Continue"
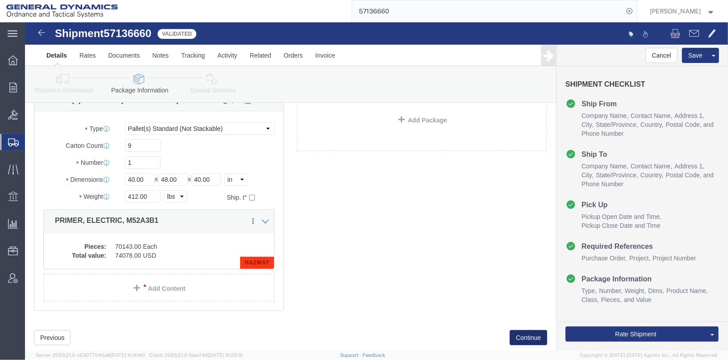
scroll to position [86, 0]
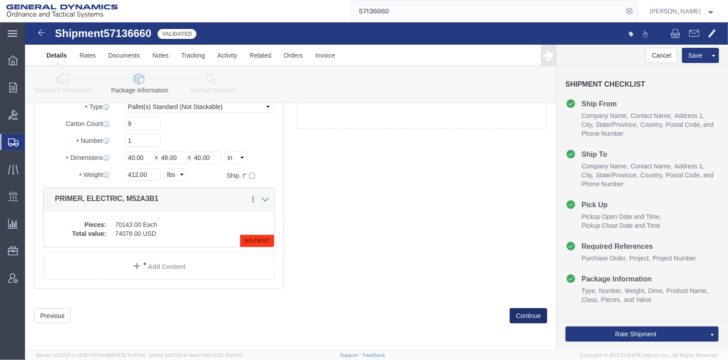
click button "Continue"
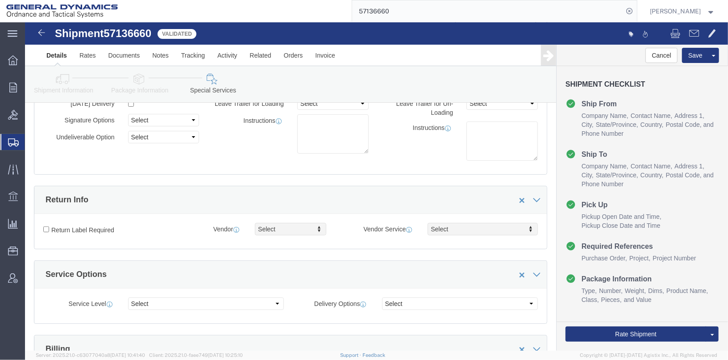
scroll to position [0, 0]
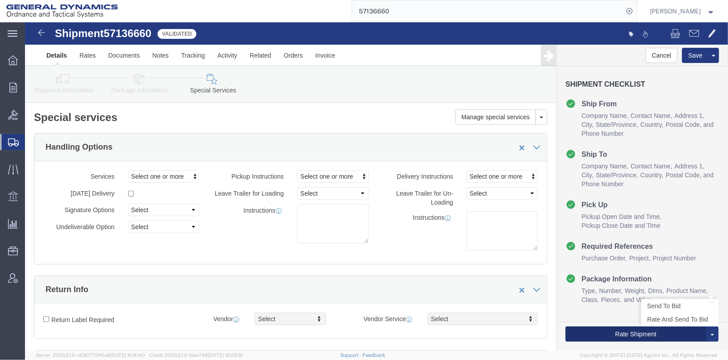
click button "Rate Shipment"
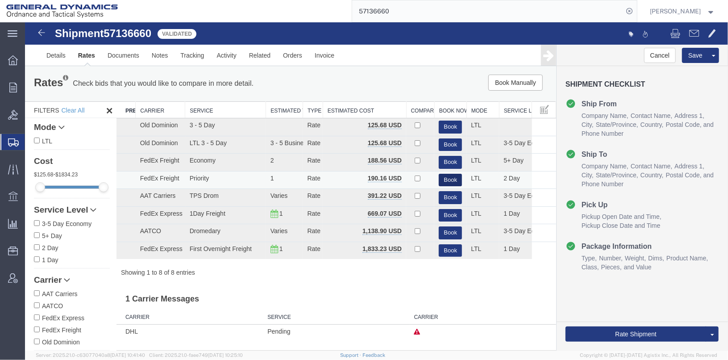
click at [447, 179] on button "Book" at bounding box center [449, 179] width 23 height 13
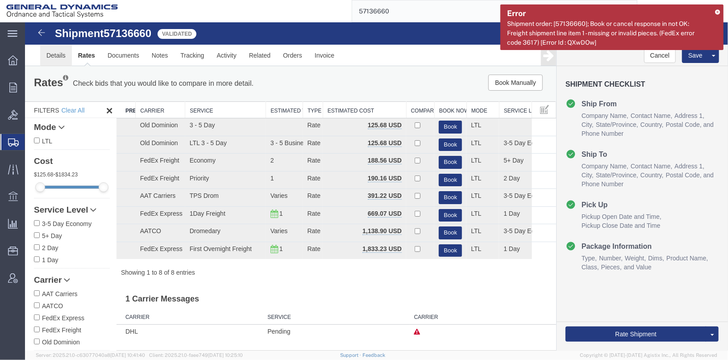
click at [50, 50] on link "Details" at bounding box center [56, 54] width 32 height 21
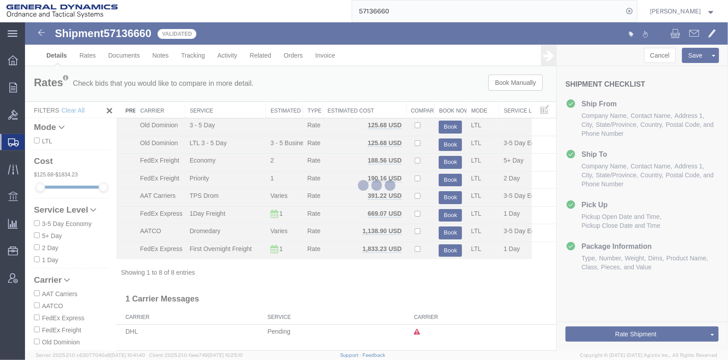
select select "313"
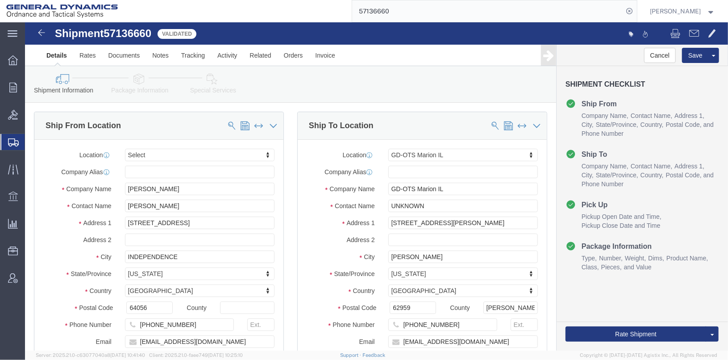
scroll to position [223, 0]
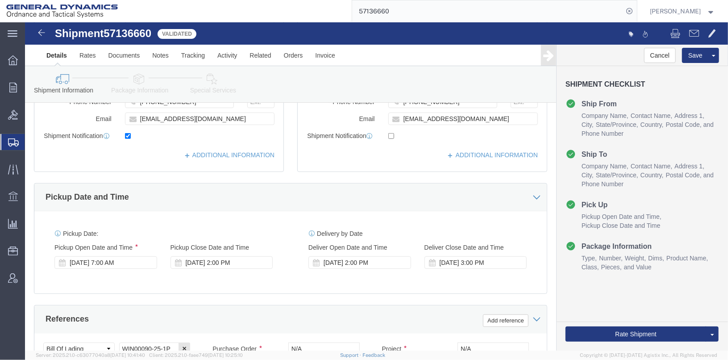
click icon
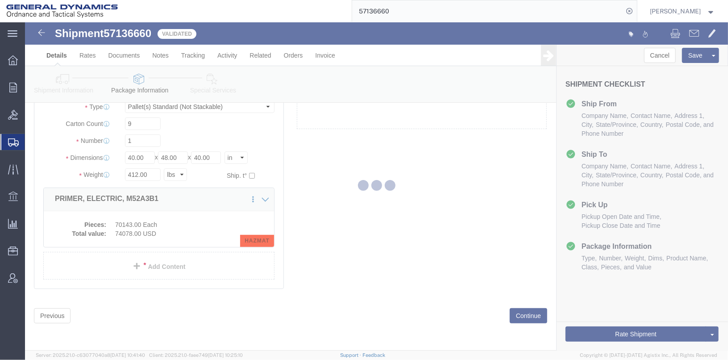
scroll to position [34, 0]
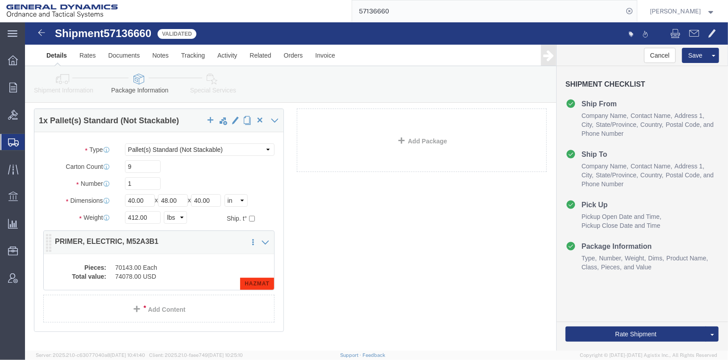
click dd "74078.00 USD"
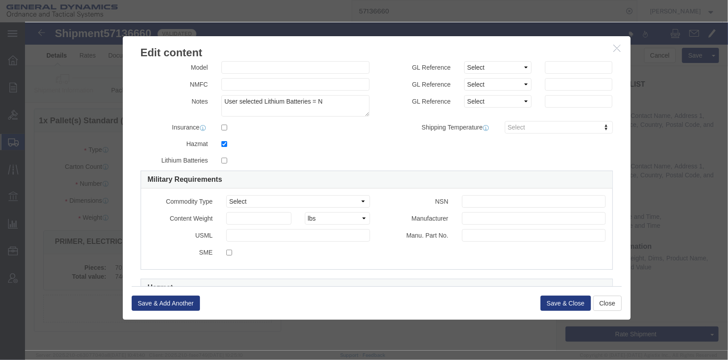
scroll to position [0, 0]
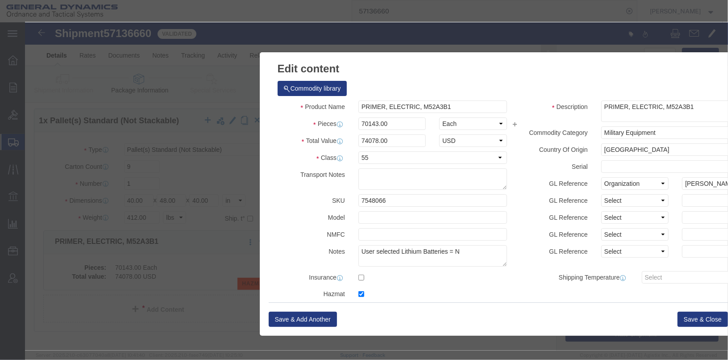
drag, startPoint x: 368, startPoint y: 19, endPoint x: 404, endPoint y: 21, distance: 35.7
click h3 "Edit content"
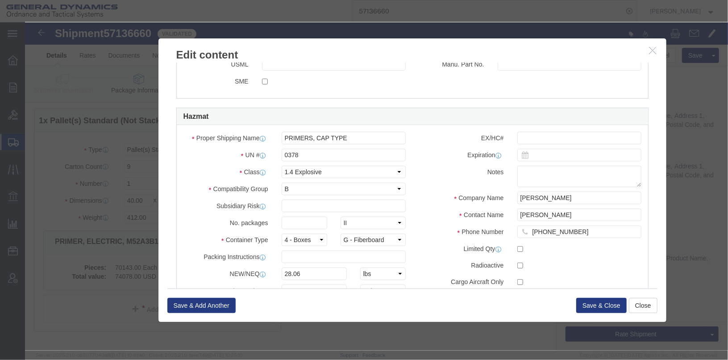
scroll to position [362, 0]
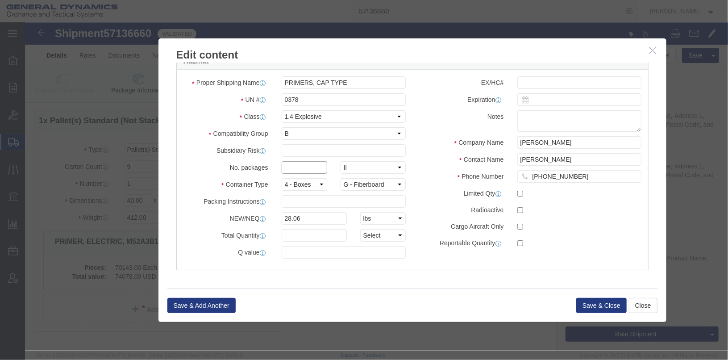
click input "text"
type input "9"
click label "Compatibility Group"
click input "text"
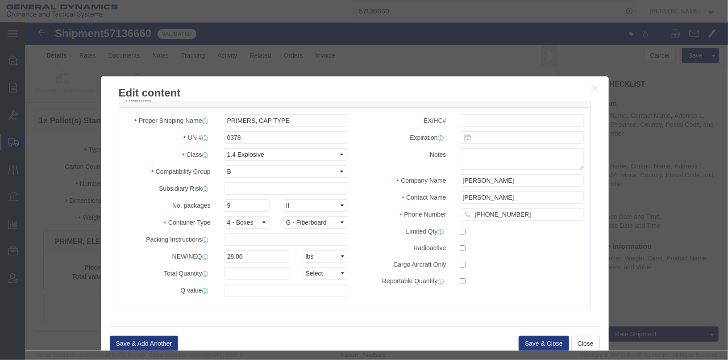
drag, startPoint x: 422, startPoint y: 30, endPoint x: 364, endPoint y: 68, distance: 68.9
click h3 "Edit content"
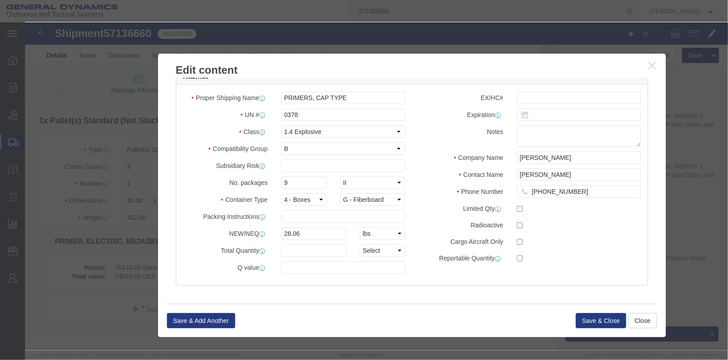
drag, startPoint x: 332, startPoint y: 67, endPoint x: 390, endPoint y: 220, distance: 163.2
click h3 "Edit content"
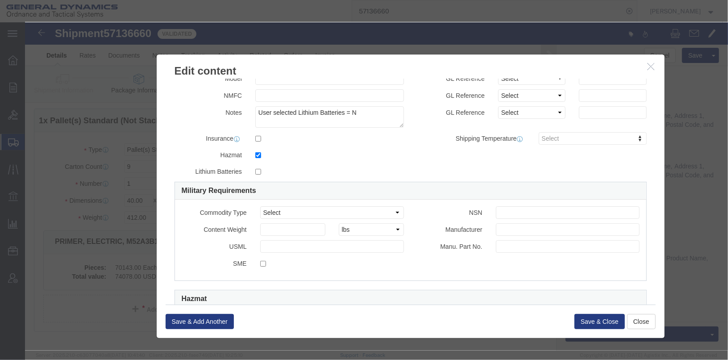
scroll to position [223, 0]
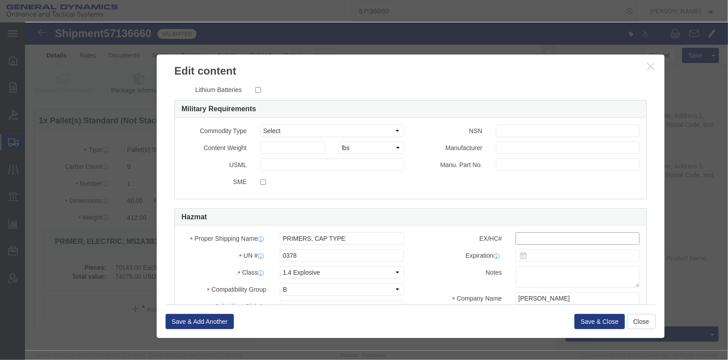
click input "text"
type input "e"
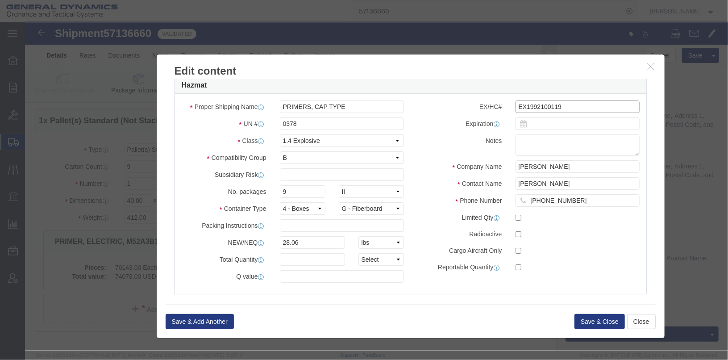
scroll to position [357, 0]
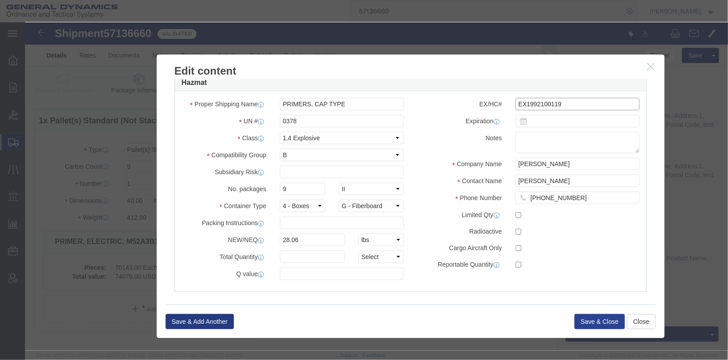
type input "EX1992100119"
click button "Save & Close"
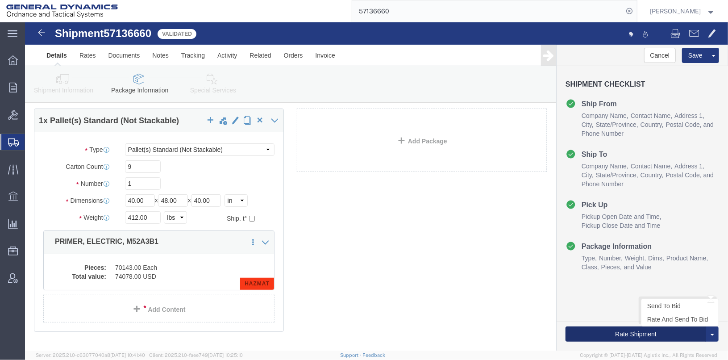
click button "Rate Shipment"
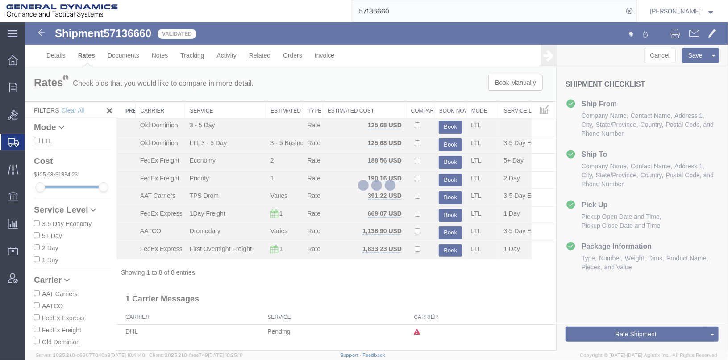
scroll to position [0, 0]
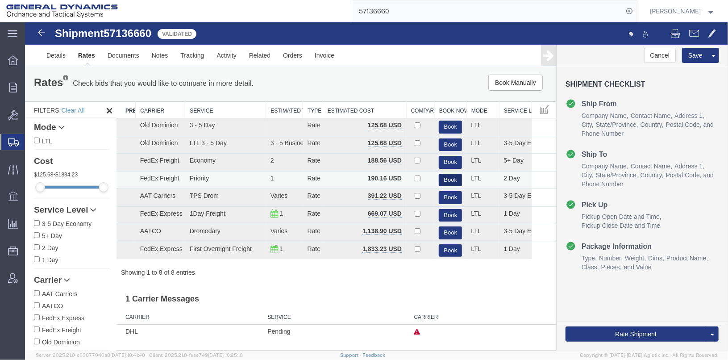
click at [443, 176] on button "Book" at bounding box center [449, 179] width 23 height 13
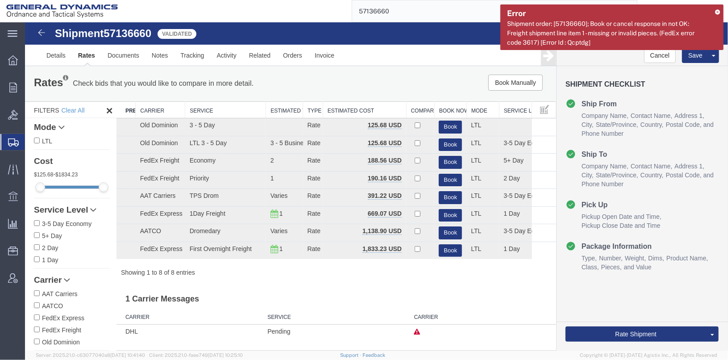
click at [715, 12] on icon at bounding box center [717, 11] width 5 height 5
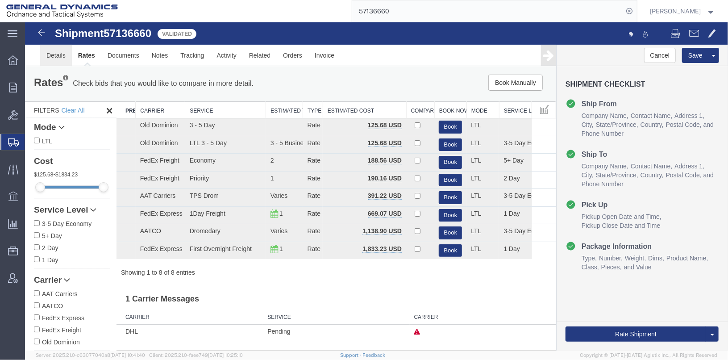
click at [49, 54] on link "Details" at bounding box center [56, 54] width 32 height 21
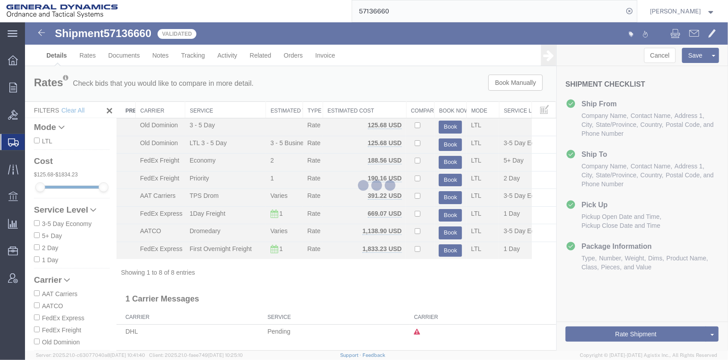
select select "313"
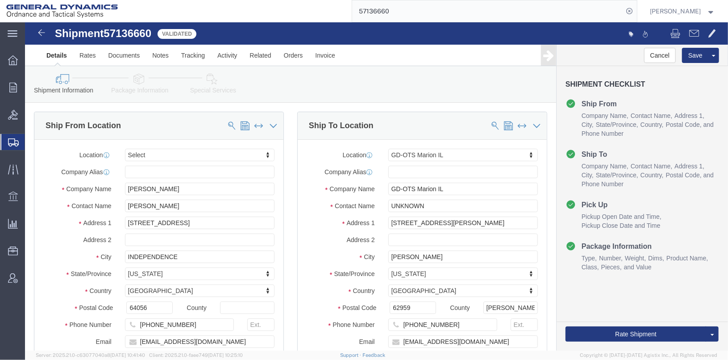
click icon
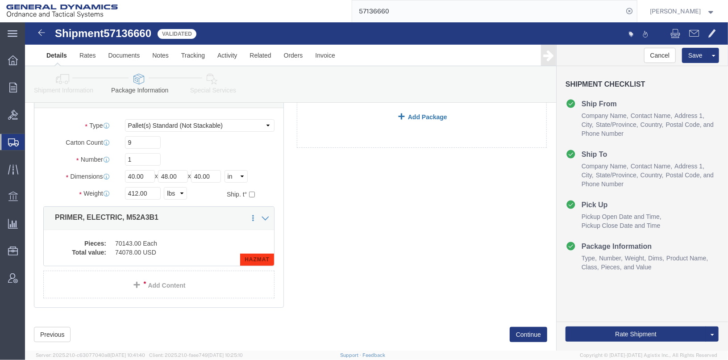
scroll to position [41, 0]
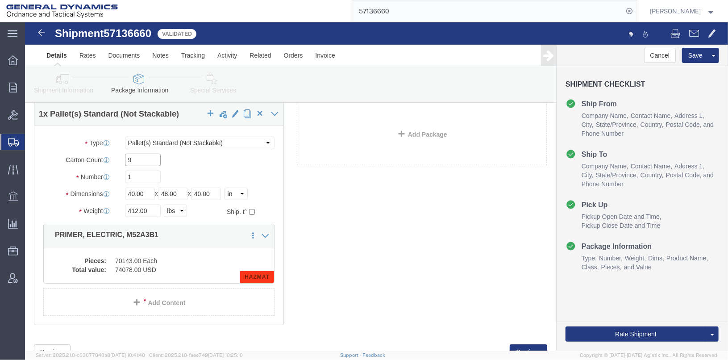
click input "9"
click div "1 x Pallet(s) Standard (Not Stackable) Package Type Select Bale(s) Basket(s) Bo…"
click dd "70143.00 Each"
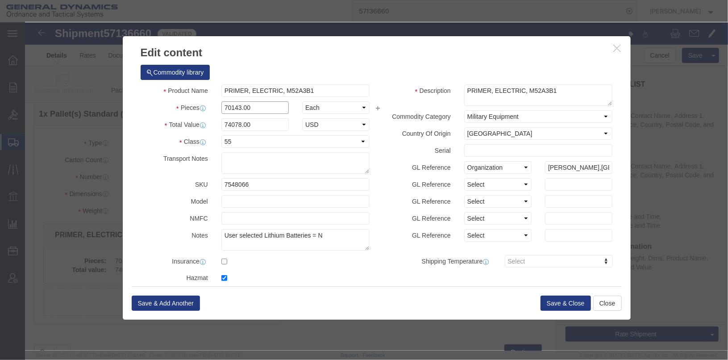
drag, startPoint x: 228, startPoint y: 87, endPoint x: 185, endPoint y: 84, distance: 43.8
click div "Pieces 70143.00 Select Bag Barrels 100Board Feet Bottle Box Blister Pack Carats…"
type input "9"
type input "9.5"
click select "Select Bag Barrels 100Board Feet Bottle Box Blister Pack Carats Can Capsule Car…"
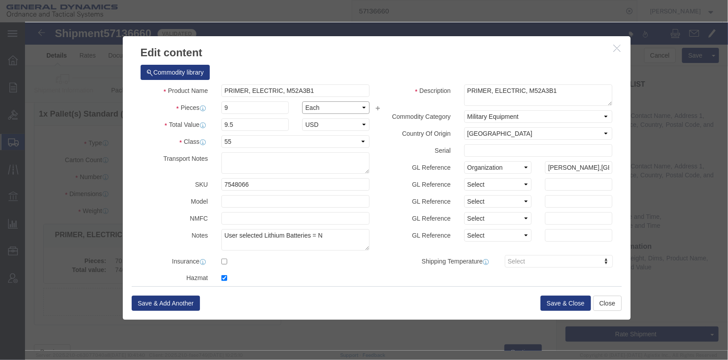
select select "BOX"
click select "Select Bag Barrels 100Board Feet Bottle Box Blister Pack Carats Can Capsule Car…"
click textarea "PRIMER, ELECTRIC, M52A3B1"
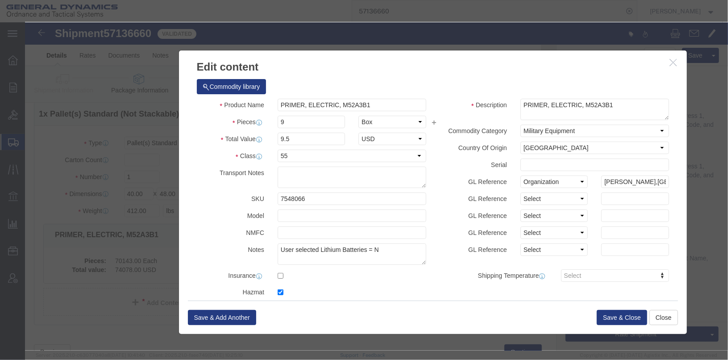
drag, startPoint x: 455, startPoint y: 29, endPoint x: 511, endPoint y: 42, distance: 57.9
click h3 "Edit content"
click textarea "PRIMER, ELECTRIC, M52A3B1"
type textarea "PRIMER, ELECTRIC, M52A3B1 70,143 PCS"
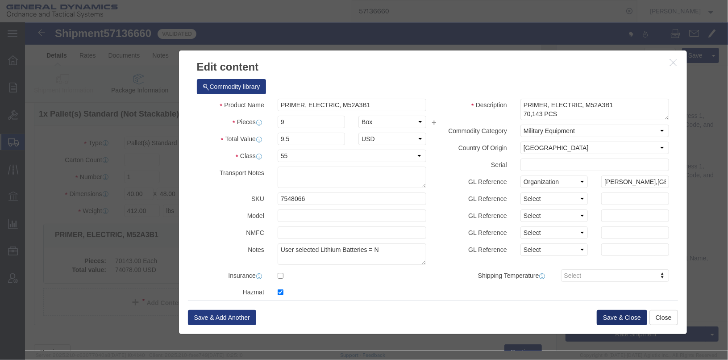
click button "Save & Close"
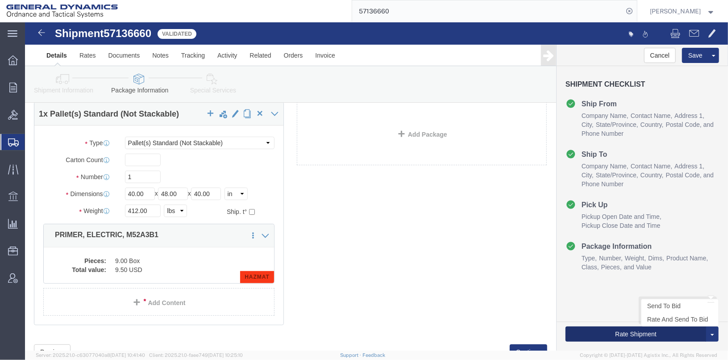
click button "Rate Shipment"
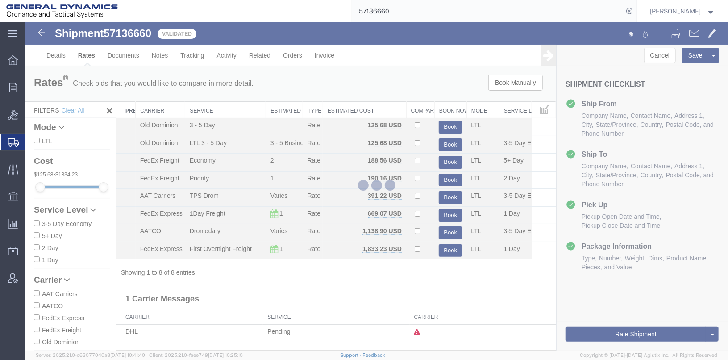
scroll to position [0, 0]
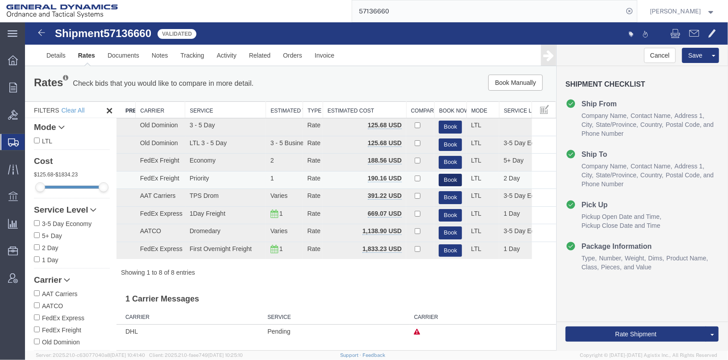
click at [448, 177] on button "Book" at bounding box center [449, 179] width 23 height 13
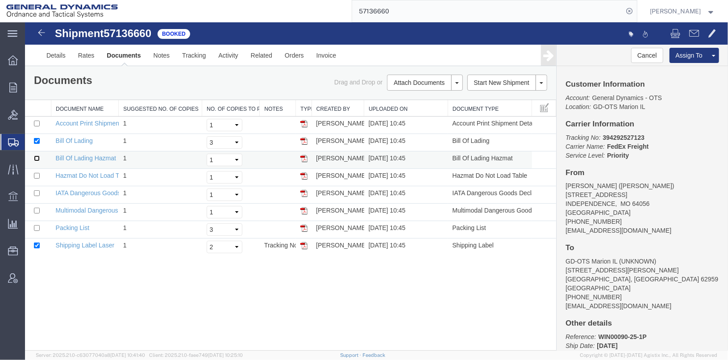
click at [35, 157] on input "checkbox" at bounding box center [36, 158] width 6 height 6
checkbox input "true"
click at [224, 143] on select "Select 1 2 3 4 5" at bounding box center [224, 142] width 36 height 12
click at [206, 136] on select "Select 1 2 3 4 5" at bounding box center [224, 142] width 36 height 12
click at [223, 137] on select "Select 1 2 3 4 5" at bounding box center [224, 142] width 36 height 12
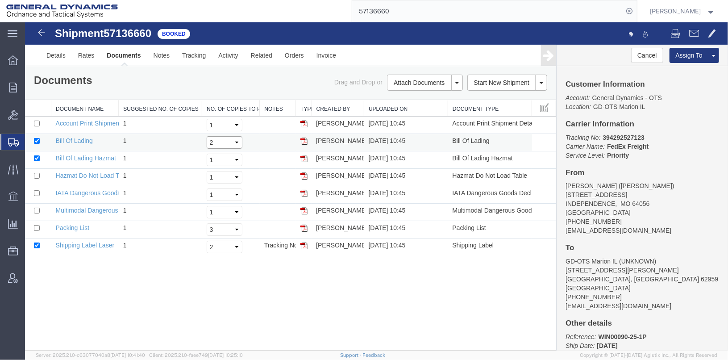
select select "1"
click at [206, 136] on select "Select 1 2 3 4 5" at bounding box center [224, 142] width 36 height 12
click at [232, 248] on select "Select 1 2 3 4 5" at bounding box center [224, 246] width 36 height 12
select select "1"
click at [206, 240] on select "Select 1 2 3 4 5" at bounding box center [224, 246] width 36 height 12
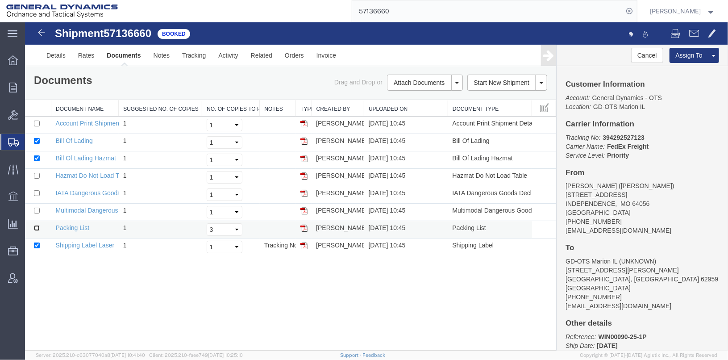
click at [36, 225] on input "checkbox" at bounding box center [36, 227] width 6 height 6
checkbox input "true"
click at [224, 232] on select "Select 1 2 3 4 5" at bounding box center [224, 229] width 36 height 12
select select "1"
click at [206, 223] on select "Select 1 2 3 4 5" at bounding box center [224, 229] width 36 height 12
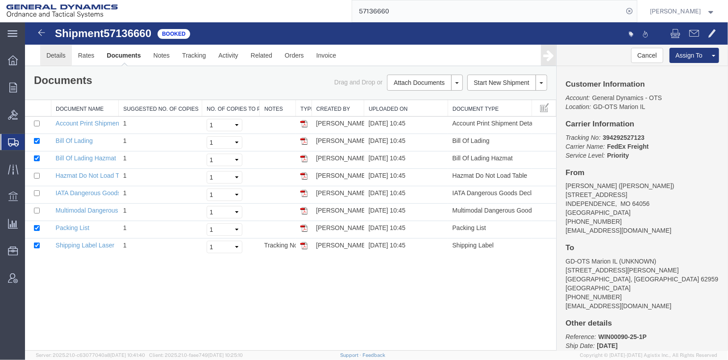
click at [51, 54] on link "Details" at bounding box center [56, 54] width 32 height 21
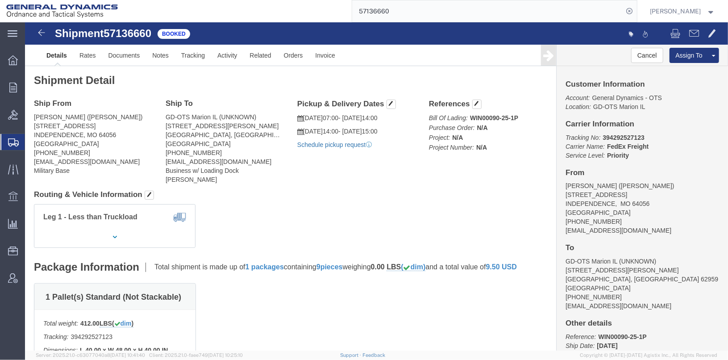
click link "Schedule pickup request"
click link "Documents"
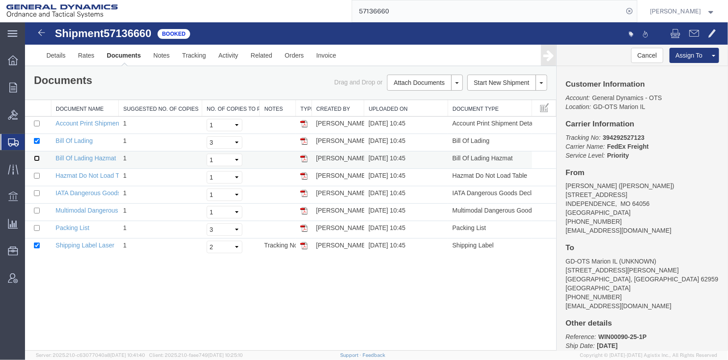
click at [37, 155] on input "checkbox" at bounding box center [36, 158] width 6 height 6
checkbox input "true"
click at [37, 224] on input "checkbox" at bounding box center [36, 227] width 6 height 6
checkbox input "true"
click at [226, 140] on select "Select 1 2 3 4 5" at bounding box center [224, 142] width 36 height 12
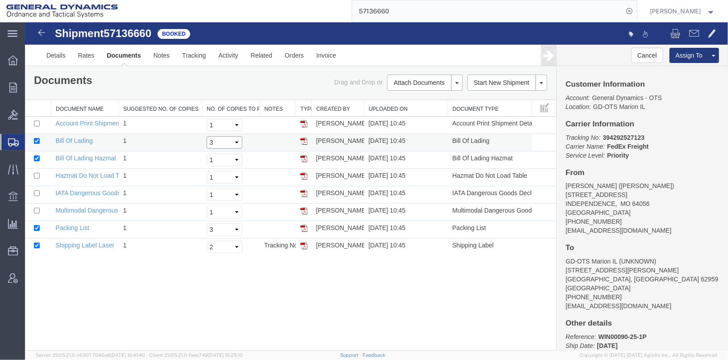
select select "1"
click at [206, 136] on select "Select 1 2 3 4 5" at bounding box center [224, 142] width 36 height 12
click at [219, 232] on select "Select 1 2 3 4 5" at bounding box center [224, 229] width 36 height 12
select select "1"
click at [206, 223] on select "Select 1 2 3 4 5" at bounding box center [224, 229] width 36 height 12
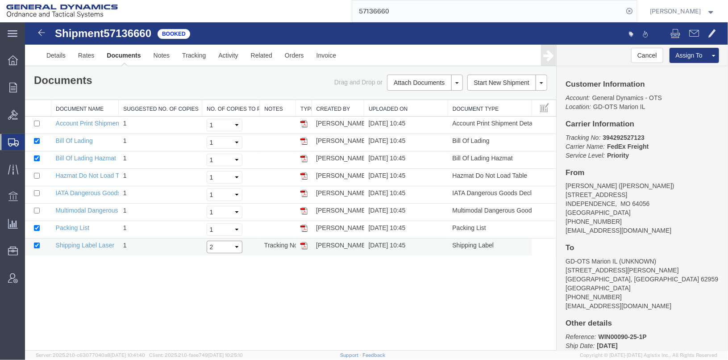
click at [216, 247] on select "Select 1 2 3 4 5" at bounding box center [224, 246] width 36 height 12
select select "1"
click at [206, 240] on select "Select 1 2 3 4 5" at bounding box center [224, 246] width 36 height 12
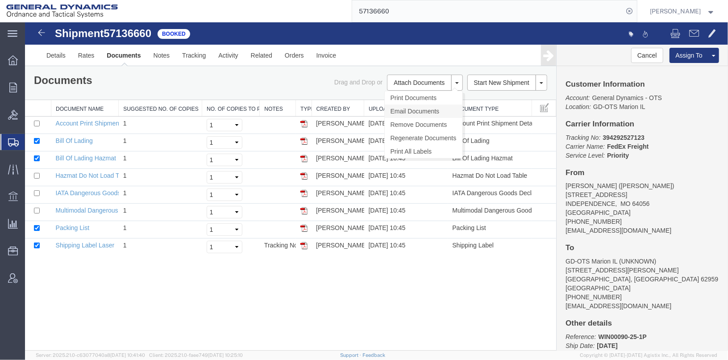
click at [408, 110] on link "Email Documents" at bounding box center [423, 110] width 78 height 13
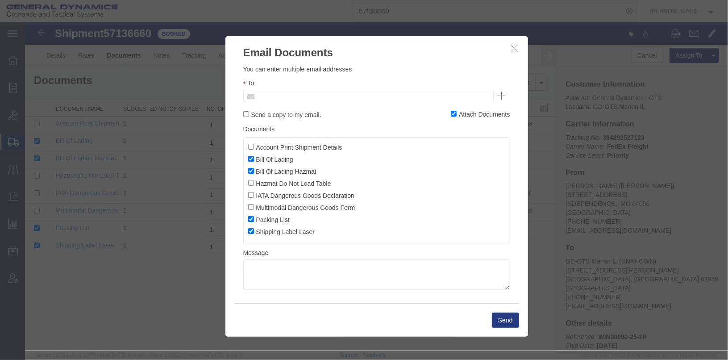
click at [283, 95] on input "text" at bounding box center [307, 96] width 104 height 12
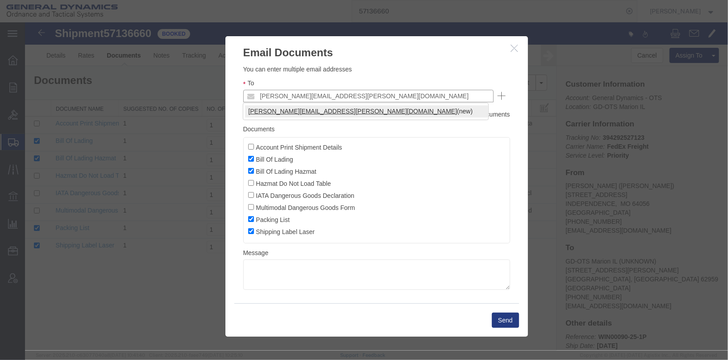
type input "tim.schaffer@gd-ots.com"
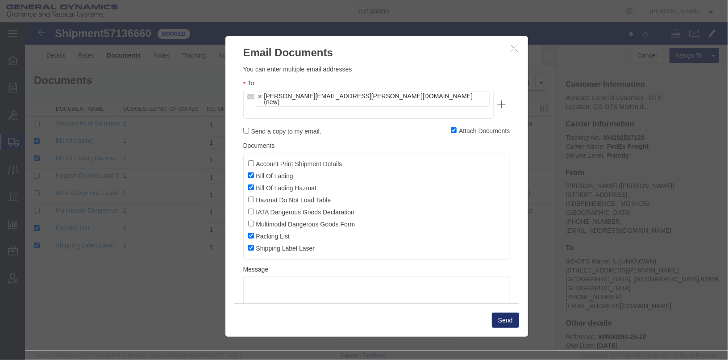
click at [505, 320] on button "Send" at bounding box center [504, 319] width 27 height 15
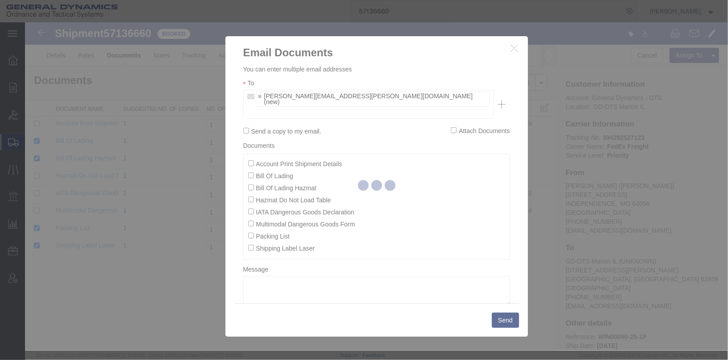
checkbox input "false"
